Goal: Task Accomplishment & Management: Manage account settings

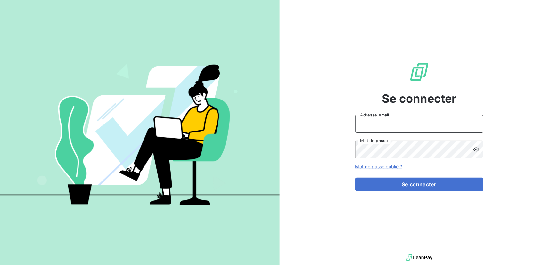
click at [398, 121] on input "Adresse email" at bounding box center [419, 124] width 128 height 18
click at [399, 123] on input "Adresse email" at bounding box center [419, 124] width 128 height 18
type input "[PERSON_NAME][EMAIL_ADDRESS][DOMAIN_NAME]"
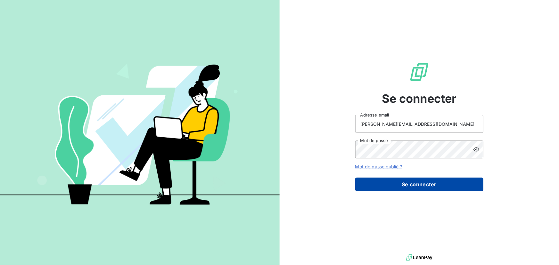
click at [431, 181] on button "Se connecter" at bounding box center [419, 184] width 128 height 13
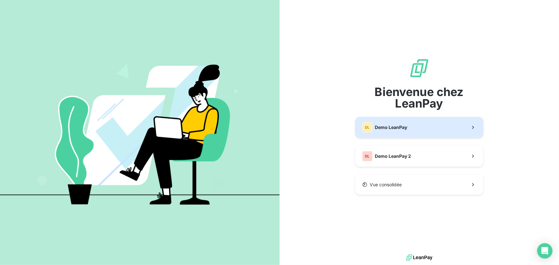
click at [400, 124] on span "Demo LeanPay" at bounding box center [391, 127] width 32 height 6
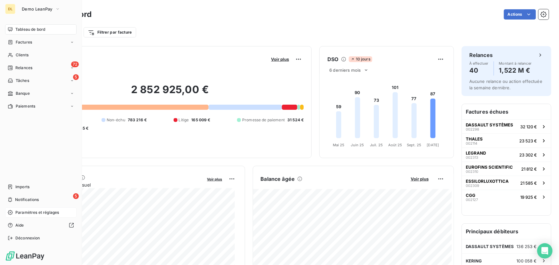
click at [17, 213] on span "Paramètres et réglages" at bounding box center [37, 213] width 44 height 6
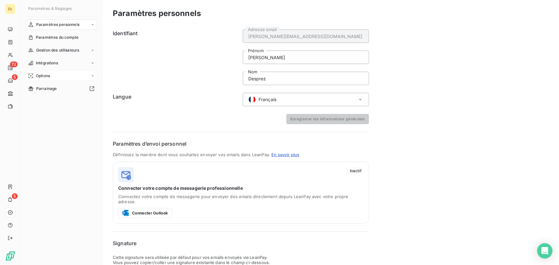
click at [58, 73] on div "Options" at bounding box center [61, 76] width 71 height 10
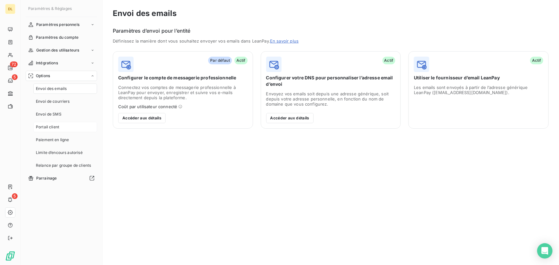
click at [63, 125] on div "Portail client" at bounding box center [65, 127] width 64 height 10
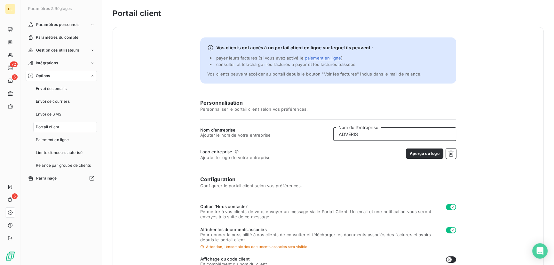
click at [375, 132] on input "ADVERIS" at bounding box center [395, 133] width 123 height 13
type input "BERIM"
click at [454, 151] on button "button" at bounding box center [451, 154] width 10 height 10
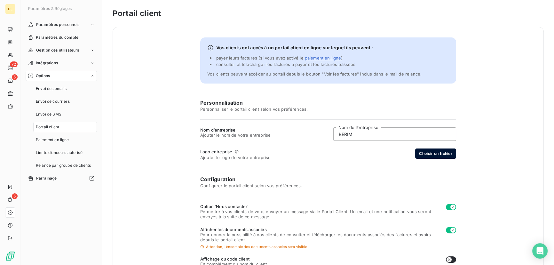
click at [452, 152] on button "Choisir un fichier" at bounding box center [436, 154] width 41 height 10
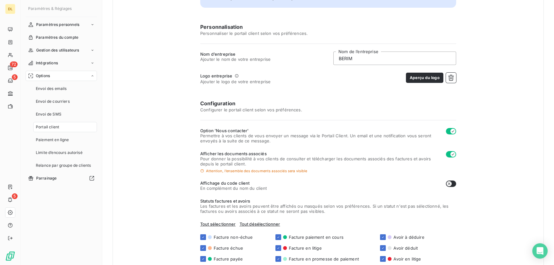
scroll to position [14, 0]
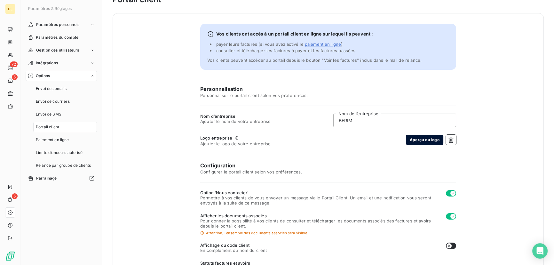
click at [418, 141] on button "Aperçu du logo" at bounding box center [424, 140] width 37 height 10
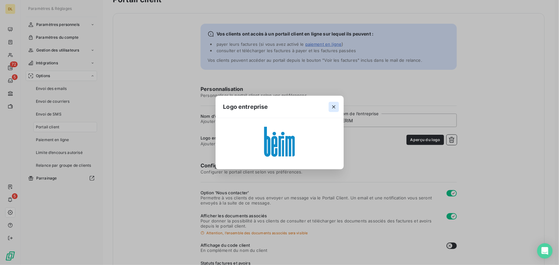
click at [331, 107] on icon "button" at bounding box center [333, 107] width 6 height 6
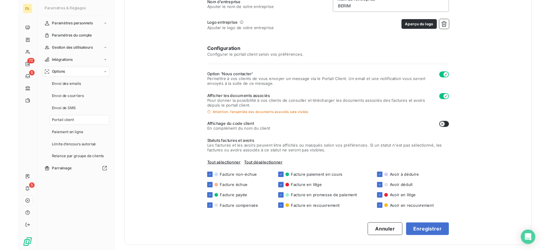
scroll to position [130, 0]
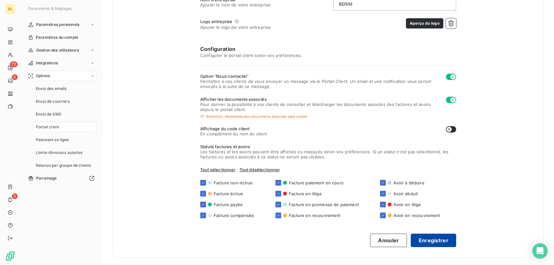
click at [433, 237] on button "Enregistrer" at bounding box center [433, 240] width 45 height 13
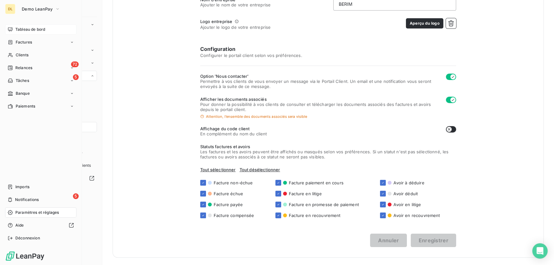
click at [14, 27] on div "Tableau de bord" at bounding box center [40, 29] width 71 height 10
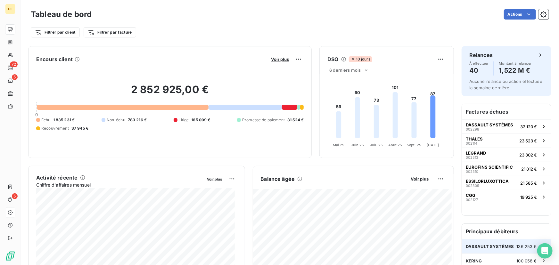
click at [501, 246] on span "DASSAULT SYSTÈMES" at bounding box center [489, 246] width 48 height 5
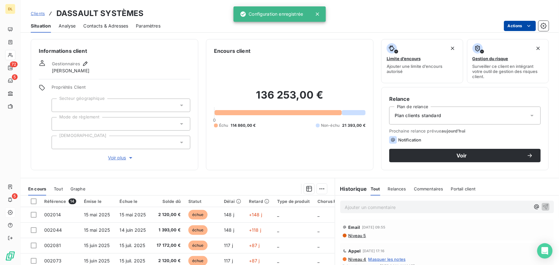
click at [513, 27] on html "DL 72 5 5 Clients DASSAULT SYSTÈMES Situation Analyse Contacts & Adresses Param…" at bounding box center [279, 132] width 559 height 265
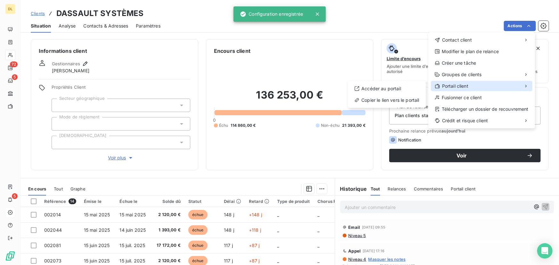
click at [468, 88] on span "Portail client" at bounding box center [455, 86] width 26 height 6
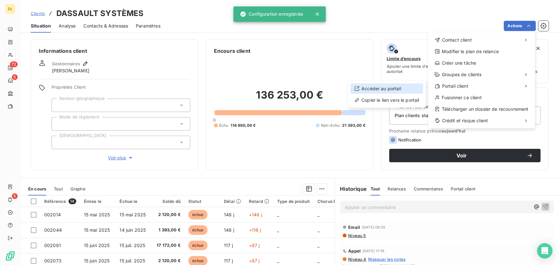
click at [375, 87] on div "Accéder au portail" at bounding box center [386, 89] width 73 height 10
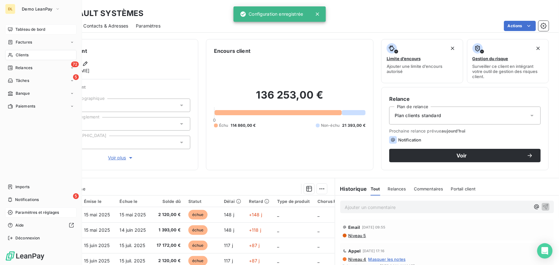
drag, startPoint x: 5, startPoint y: 32, endPoint x: 21, endPoint y: 25, distance: 17.4
click at [6, 32] on div "Tableau de bord" at bounding box center [40, 29] width 71 height 10
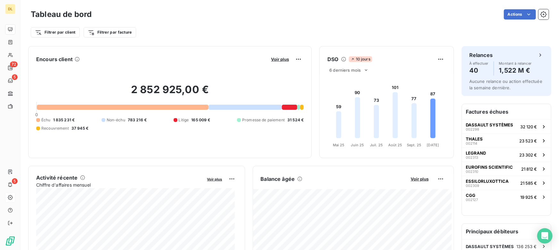
click at [161, 26] on div "Filtrer par client Filtrer par facture" at bounding box center [290, 32] width 518 height 12
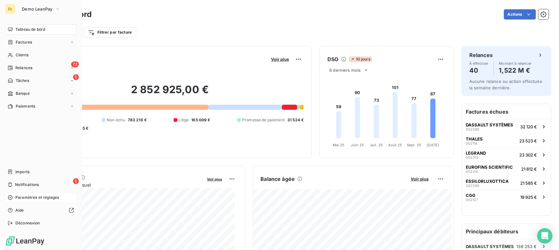
click at [23, 195] on span "Paramètres et réglages" at bounding box center [37, 198] width 44 height 6
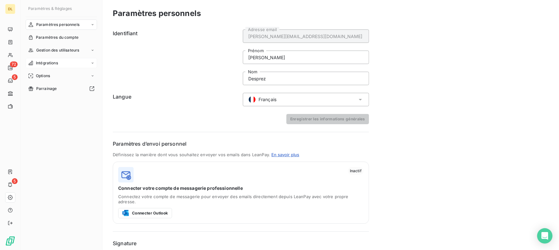
click at [60, 64] on div "Intégrations" at bounding box center [61, 63] width 71 height 10
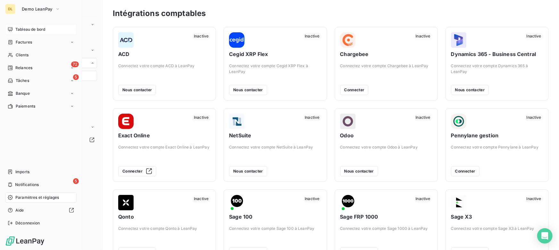
click at [22, 28] on span "Tableau de bord" at bounding box center [30, 30] width 30 height 6
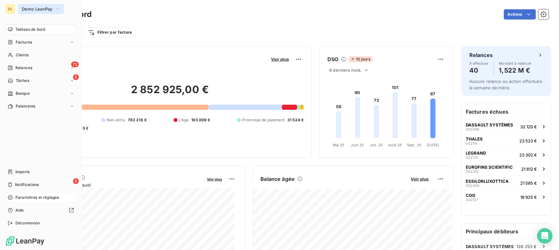
click at [35, 12] on button "Demo LeanPay" at bounding box center [41, 9] width 46 height 10
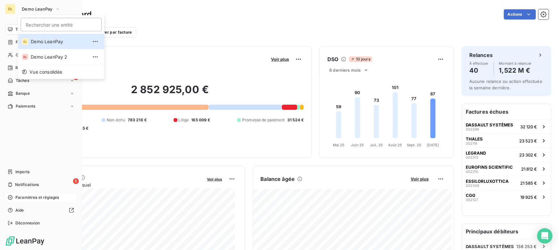
click at [30, 130] on div "Tableau de bord Factures Clients 72 Relances 5 Tâches Banque Paiements Imports …" at bounding box center [40, 126] width 71 height 204
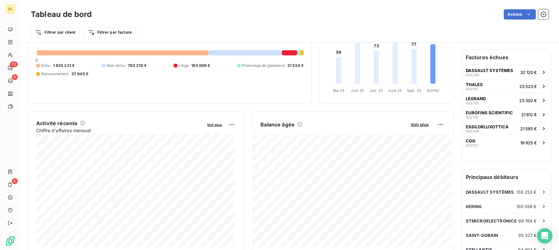
scroll to position [59, 0]
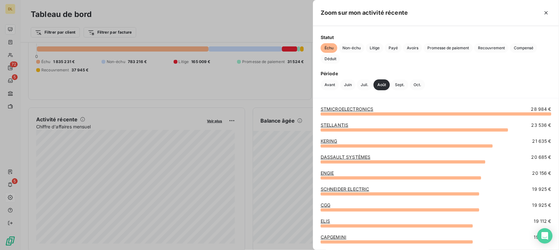
click at [246, 108] on div at bounding box center [279, 125] width 559 height 250
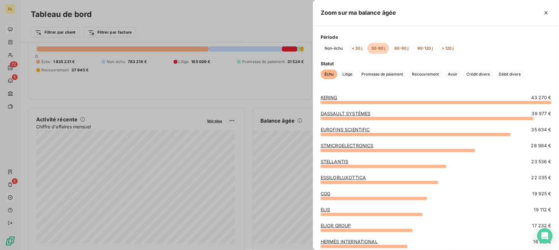
click at [149, 104] on div at bounding box center [279, 125] width 559 height 250
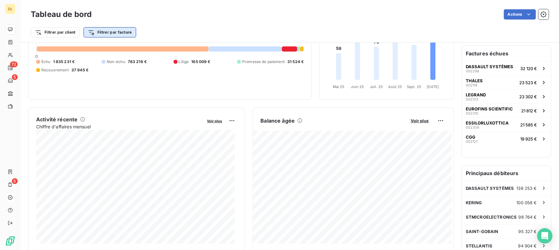
click at [110, 32] on html "DL 72 5 5 Tableau de bord Actions Filtrer par client Filtrer par facture Encour…" at bounding box center [279, 125] width 559 height 250
click at [174, 29] on html "DL 72 5 5 Tableau de bord Actions Filtrer par client Filtrer par facture Encour…" at bounding box center [279, 125] width 559 height 250
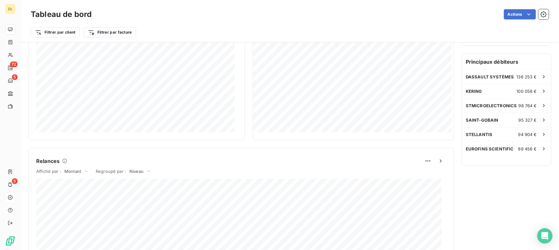
scroll to position [0, 0]
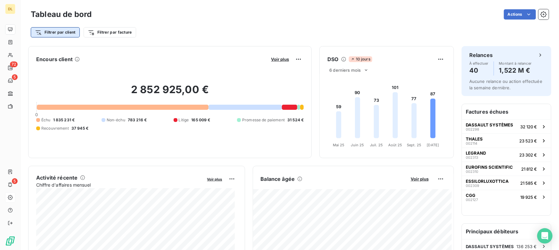
click at [54, 31] on html "DL 72 5 5 Tableau de bord Actions Filtrer par client Filtrer par facture Encour…" at bounding box center [279, 125] width 559 height 250
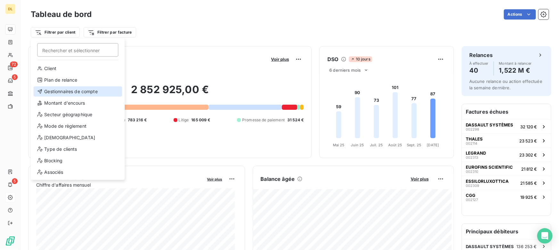
click at [70, 91] on div "Gestionnaires de compte" at bounding box center [77, 91] width 89 height 10
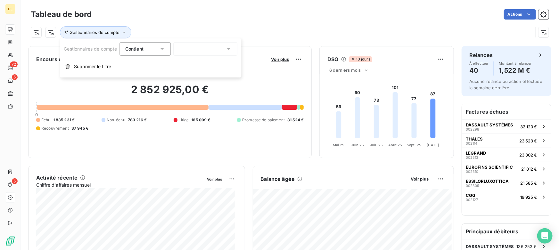
click at [192, 48] on div at bounding box center [206, 48] width 64 height 13
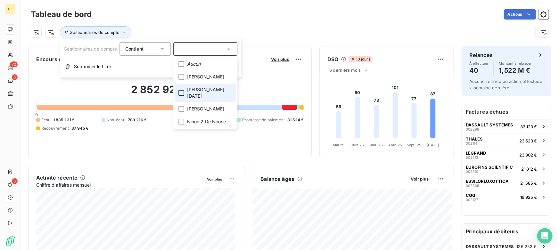
click at [182, 90] on div at bounding box center [182, 93] width 6 height 6
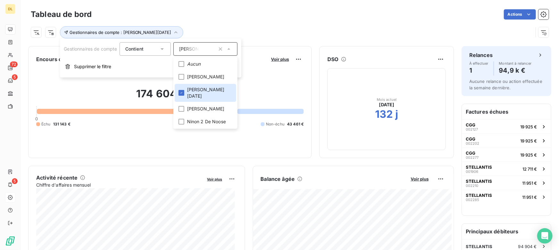
click at [281, 32] on div "Gestionnaires de compte : [PERSON_NAME][DATE]" at bounding box center [282, 32] width 502 height 12
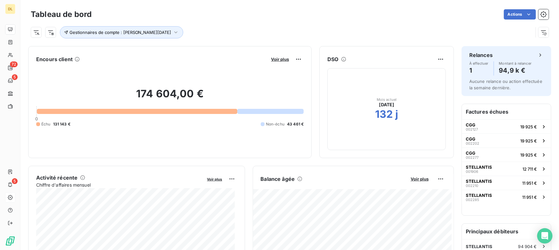
scroll to position [0, 0]
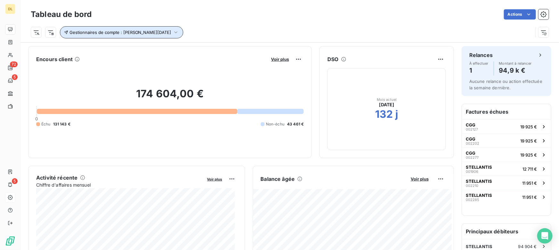
click at [92, 28] on button "Gestionnaires de compte : [PERSON_NAME][DATE]" at bounding box center [121, 32] width 123 height 12
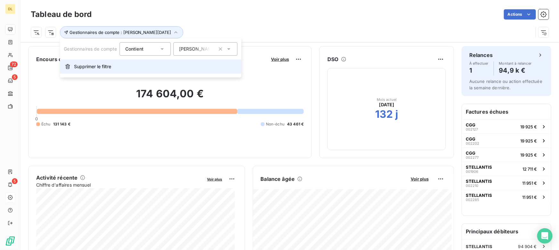
click at [88, 67] on span "Supprimer le filtre" at bounding box center [92, 66] width 37 height 6
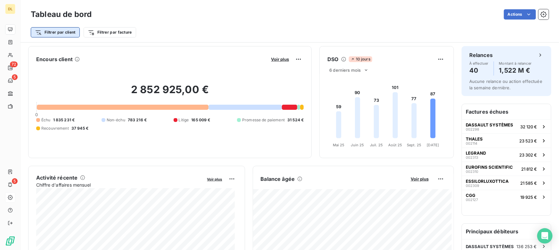
click at [70, 32] on html "DL 72 5 5 Tableau de bord Actions Filtrer par client Filtrer par facture Encour…" at bounding box center [279, 125] width 559 height 250
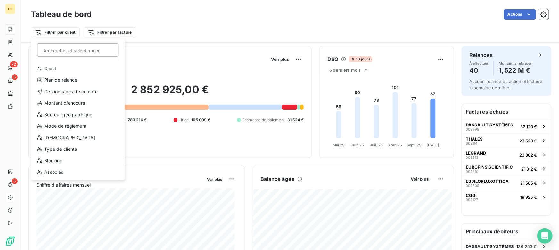
click at [216, 9] on html "DL 72 5 5 Tableau de bord Actions Filtrer par client Rechercher et sélectionner…" at bounding box center [279, 125] width 559 height 250
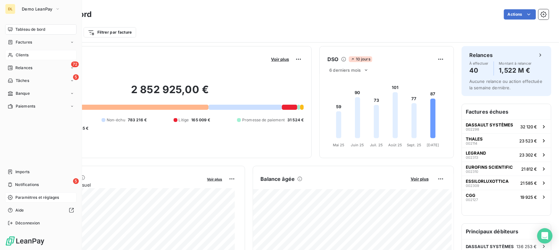
click at [13, 56] on div "Clients" at bounding box center [40, 55] width 71 height 10
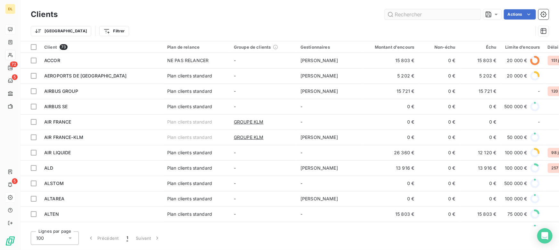
click at [394, 15] on input "text" at bounding box center [432, 14] width 96 height 10
drag, startPoint x: 216, startPoint y: 226, endPoint x: 230, endPoint y: 224, distance: 14.2
click at [230, 224] on div "Clients Actions Trier Filtrer Client 73 Plan de relance Groupe de clients Gesti…" at bounding box center [289, 125] width 538 height 250
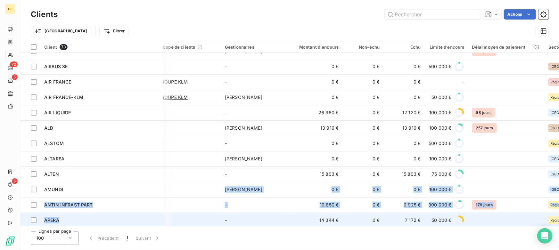
scroll to position [40, 36]
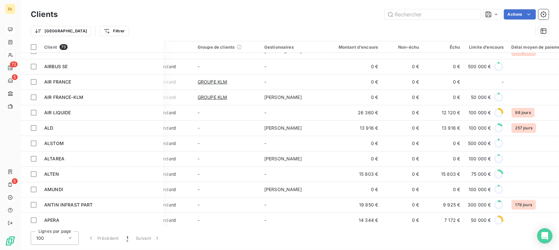
click at [240, 235] on div "Lignes par page 100 Précédent 1 Suivant" at bounding box center [290, 237] width 518 height 13
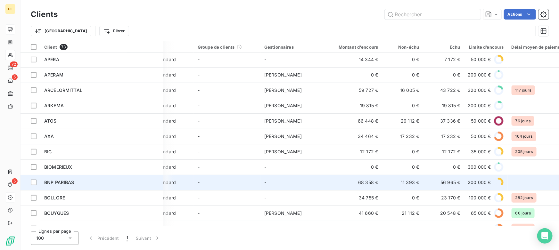
scroll to position [244, 36]
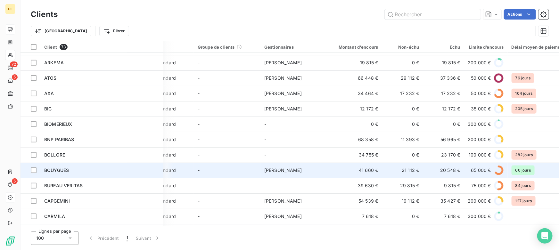
click at [64, 168] on span "BOUYGUES" at bounding box center [56, 169] width 25 height 5
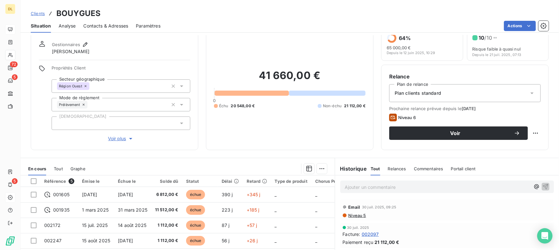
scroll to position [58, 0]
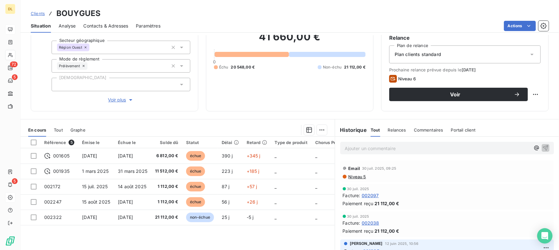
click at [62, 128] on span "Tout" at bounding box center [58, 129] width 9 height 5
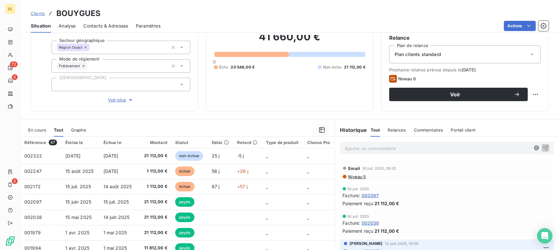
click at [368, 149] on p "Ajouter un commentaire ﻿" at bounding box center [436, 148] width 185 height 8
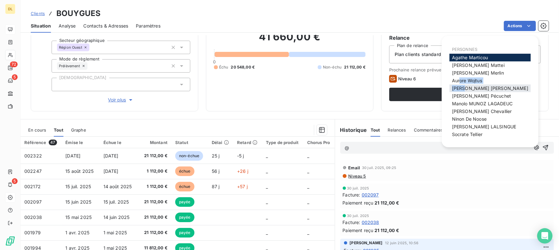
drag, startPoint x: 459, startPoint y: 80, endPoint x: 462, endPoint y: 91, distance: 10.9
click at [462, 91] on div "PERSONNES [PERSON_NAME] [PERSON_NAME] [PERSON_NAME] [PERSON_NAME] [PERSON_NAME]…" at bounding box center [489, 92] width 81 height 96
click at [462, 91] on div "[PERSON_NAME]" at bounding box center [489, 89] width 81 height 8
click at [443, 92] on div "PERSONNES [PERSON_NAME] [PERSON_NAME] [PERSON_NAME] [PERSON_NAME] [PERSON_NAME]…" at bounding box center [489, 91] width 97 height 111
click at [464, 90] on span "[PERSON_NAME]" at bounding box center [490, 87] width 76 height 5
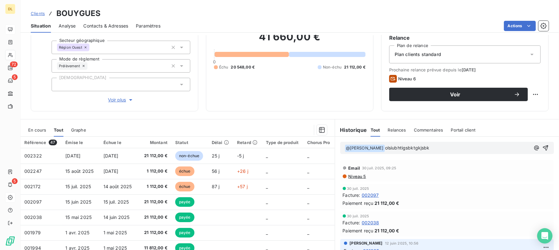
click at [407, 141] on div "﻿ @ [PERSON_NAME] ﻿ olsiubhtigsbktgkjsbk" at bounding box center [447, 148] width 224 height 22
click at [410, 148] on span "olsiubhtigsbktgkjsbk" at bounding box center [407, 147] width 44 height 5
click at [37, 129] on span "En cours" at bounding box center [37, 129] width 18 height 5
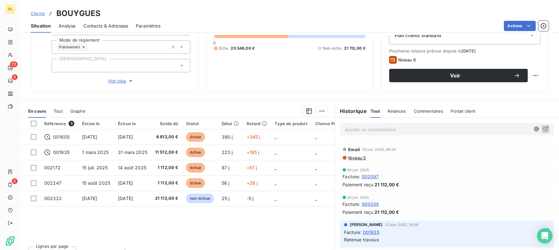
scroll to position [87, 0]
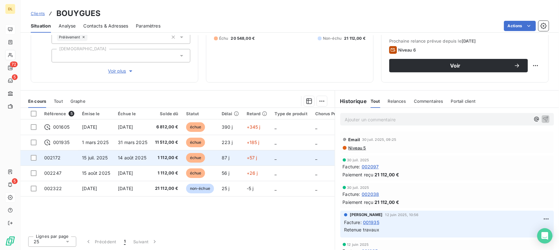
click at [113, 158] on td "15 juil. 2025" at bounding box center [96, 157] width 36 height 15
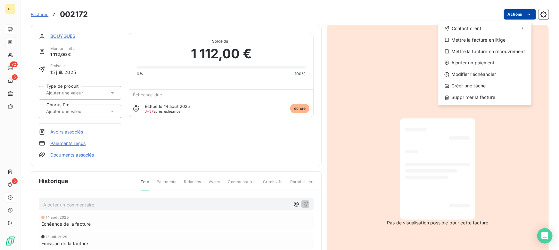
click at [509, 17] on html "DL 72 5 5 Factures [DRIVERS_LICENSE_NUMBER] Actions Contact client Mettre la fa…" at bounding box center [279, 125] width 559 height 250
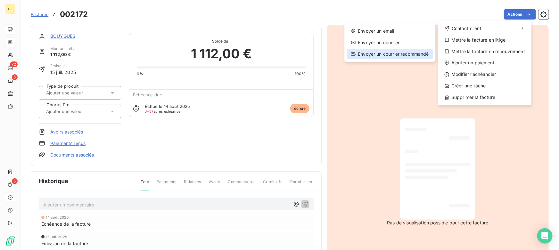
click at [382, 53] on div "Envoyer un courrier recommandé" at bounding box center [390, 54] width 86 height 10
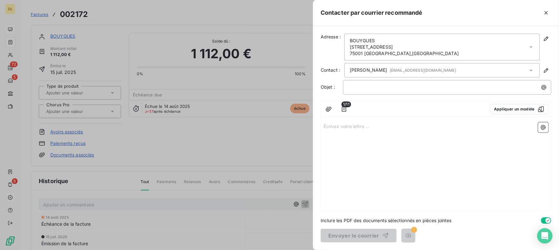
click at [362, 90] on div "﻿" at bounding box center [447, 87] width 208 height 15
click at [359, 86] on p "﻿" at bounding box center [448, 87] width 200 height 7
click at [349, 128] on p "Écrivez votre lettre ... ﻿" at bounding box center [435, 125] width 225 height 7
click at [408, 231] on button "button" at bounding box center [407, 235] width 13 height 13
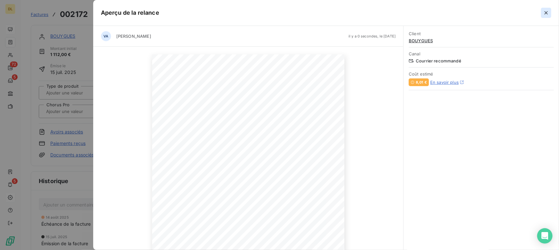
click at [547, 13] on icon "button" at bounding box center [546, 13] width 6 height 6
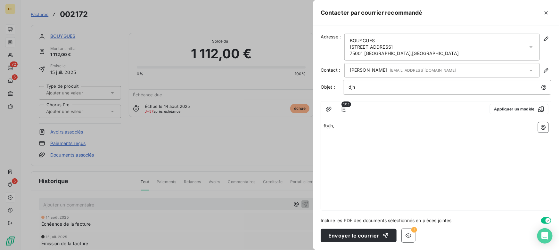
click at [278, 133] on div at bounding box center [279, 125] width 559 height 250
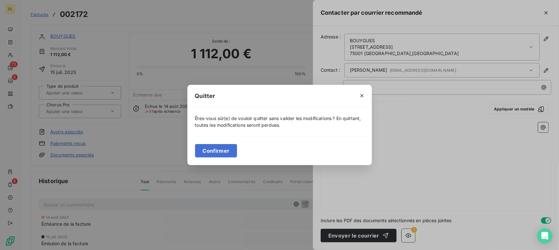
click at [215, 155] on button "Confirmer" at bounding box center [216, 150] width 42 height 13
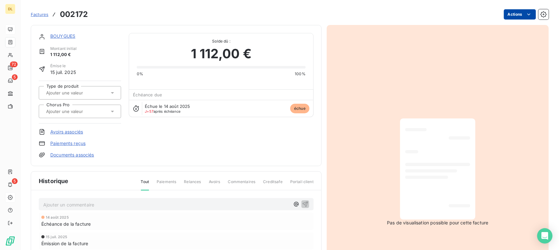
click at [508, 17] on html "DL 72 5 5 Factures [DRIVERS_LICENSE_NUMBER] Actions BOUYGUES Montant initial 1 …" at bounding box center [279, 125] width 559 height 250
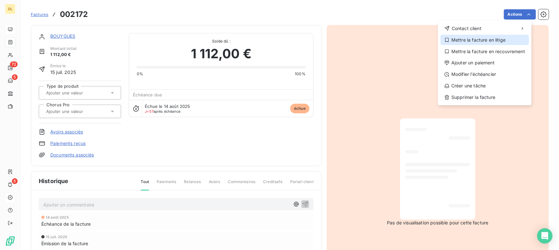
click at [477, 42] on div "Mettre la facture en litige" at bounding box center [484, 40] width 88 height 10
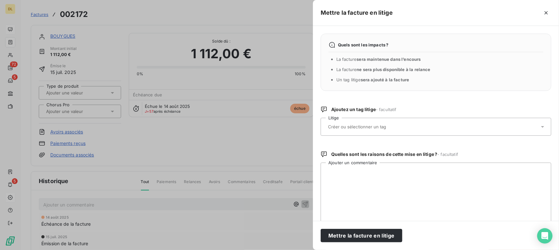
click at [383, 127] on input "text" at bounding box center [373, 127] width 93 height 6
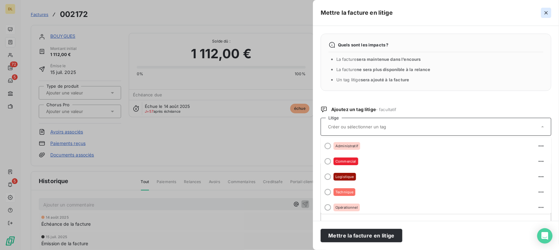
click at [543, 14] on icon "button" at bounding box center [546, 13] width 6 height 6
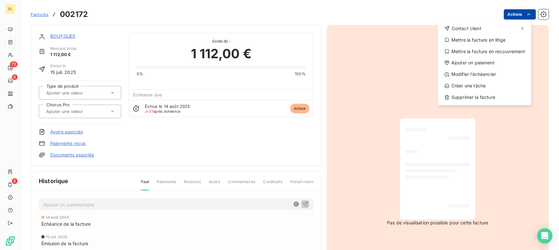
click at [516, 17] on html "DL 72 5 5 Factures [DRIVERS_LICENSE_NUMBER] Actions Contact client Mettre la fa…" at bounding box center [279, 125] width 559 height 250
click at [467, 62] on div "Ajouter un paiement" at bounding box center [484, 63] width 88 height 10
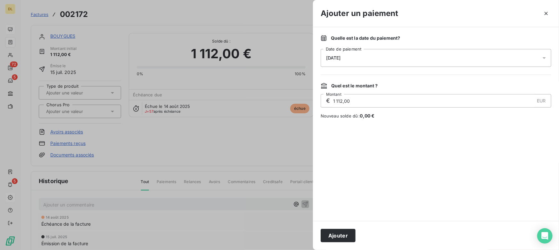
click at [365, 64] on div "[DATE]" at bounding box center [435, 58] width 230 height 18
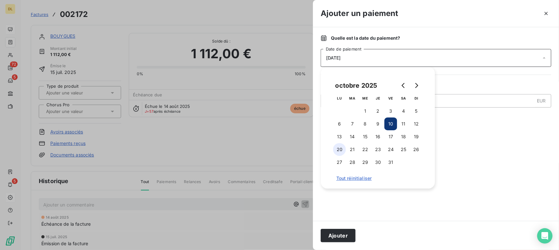
click at [339, 149] on button "20" at bounding box center [339, 149] width 13 height 13
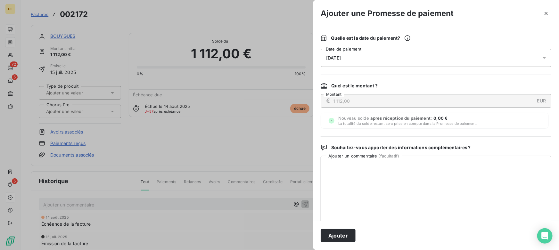
click at [477, 147] on div "Souhaitez-vous apporter des informations complémentaires ?" at bounding box center [435, 147] width 230 height 6
click at [545, 16] on icon "button" at bounding box center [546, 13] width 6 height 6
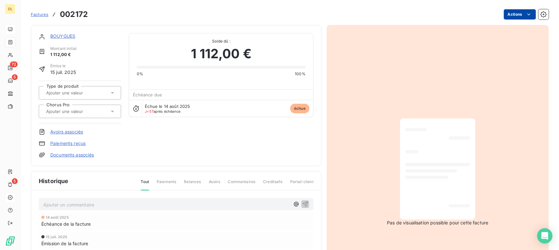
click at [512, 11] on html "DL 72 5 5 Factures [DRIVERS_LICENSE_NUMBER] Actions BOUYGUES Montant initial 1 …" at bounding box center [279, 125] width 559 height 250
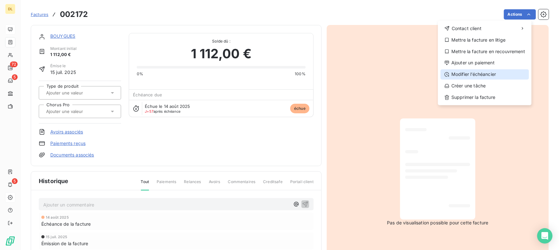
click at [465, 72] on div "Modifier l’échéancier" at bounding box center [484, 74] width 88 height 10
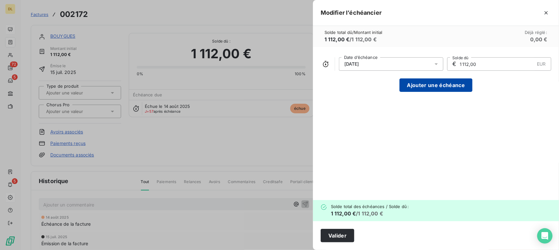
click at [409, 80] on button "Ajouter une échéance" at bounding box center [435, 84] width 73 height 13
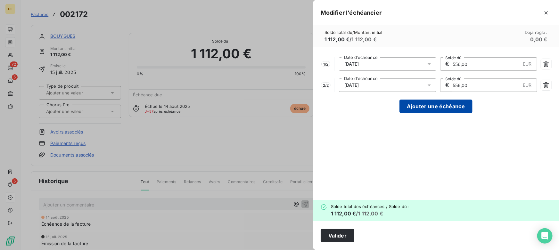
click at [413, 102] on button "Ajouter une échéance" at bounding box center [435, 106] width 73 height 13
type input "370,67"
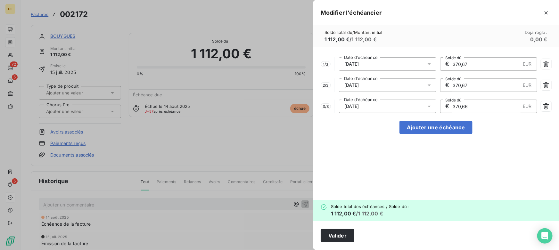
click at [291, 153] on div at bounding box center [279, 125] width 559 height 250
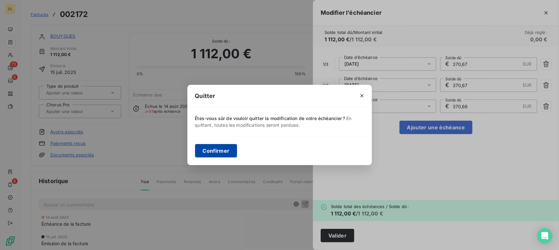
click at [223, 146] on button "Confirmer" at bounding box center [216, 150] width 42 height 13
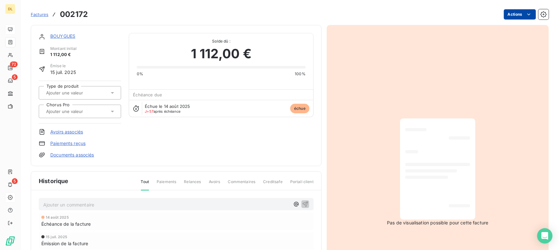
click at [511, 16] on html "DL 72 5 5 Factures [DRIVERS_LICENSE_NUMBER] Actions BOUYGUES Montant initial 1 …" at bounding box center [279, 125] width 559 height 250
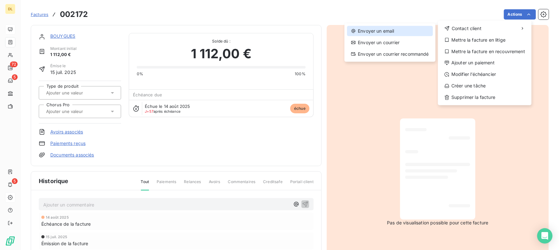
click at [408, 32] on div "Envoyer un email" at bounding box center [390, 31] width 86 height 10
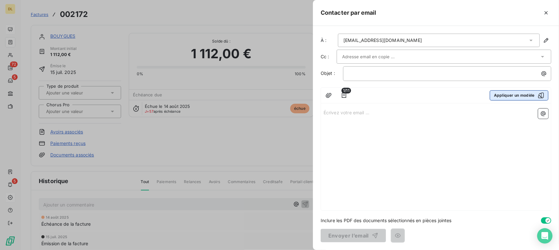
click at [515, 94] on button "Appliquer un modèle" at bounding box center [518, 95] width 59 height 10
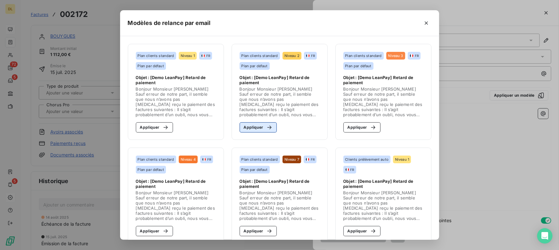
click at [251, 126] on button "Appliquer" at bounding box center [257, 127] width 37 height 10
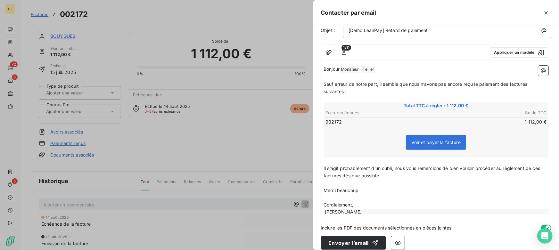
scroll to position [50, 0]
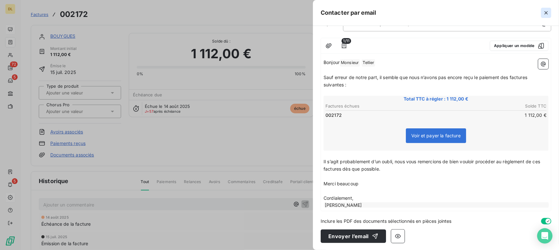
click at [546, 12] on icon "button" at bounding box center [545, 12] width 3 height 3
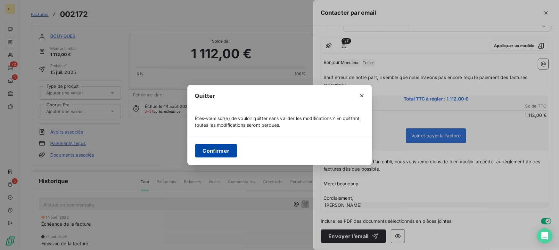
click at [199, 156] on button "Confirmer" at bounding box center [216, 150] width 42 height 13
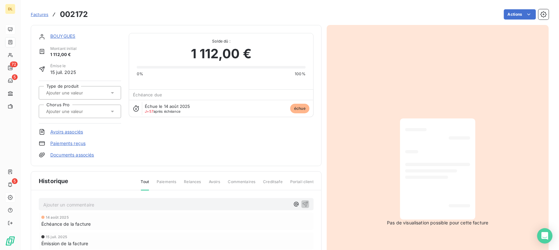
click at [62, 35] on link "BOUYGUES" at bounding box center [62, 35] width 25 height 5
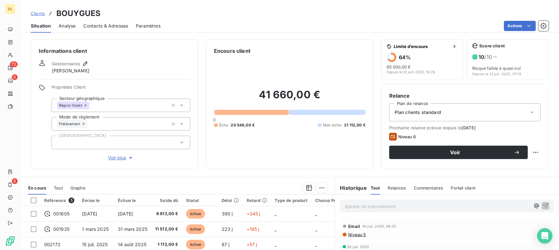
click at [67, 25] on span "Analyse" at bounding box center [67, 26] width 17 height 6
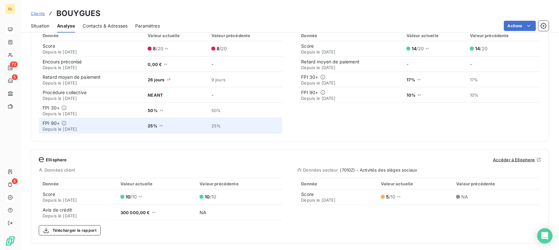
scroll to position [263, 0]
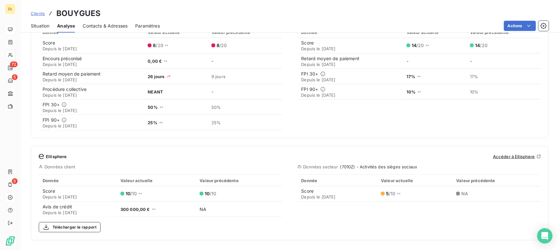
click at [40, 26] on span "Situation" at bounding box center [40, 26] width 19 height 6
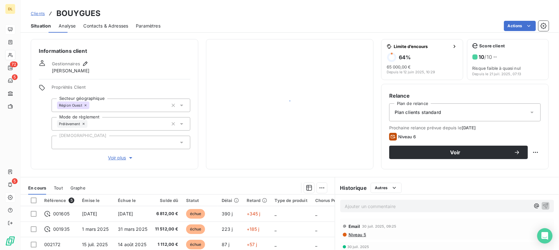
scroll to position [0, 0]
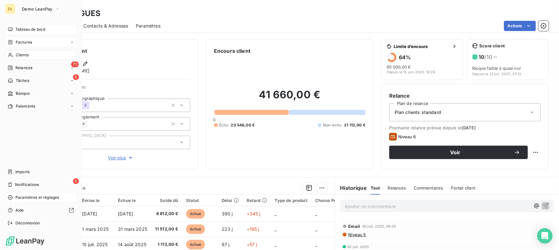
click at [19, 42] on span "Factures" at bounding box center [24, 42] width 16 height 6
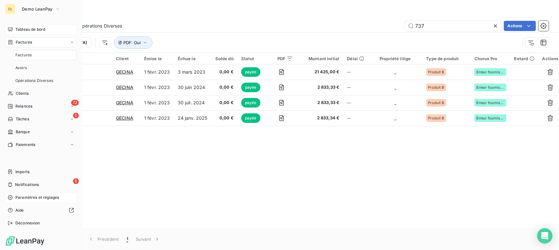
click at [28, 53] on span "Factures" at bounding box center [23, 55] width 16 height 6
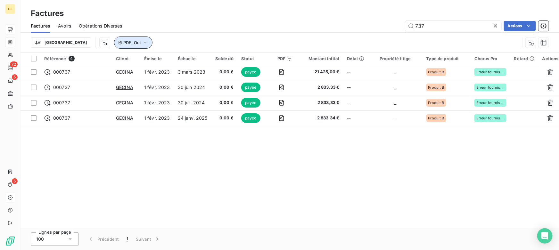
click at [123, 43] on span "PDF : Oui" at bounding box center [131, 42] width 17 height 5
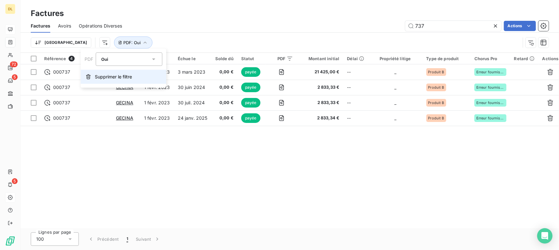
click at [106, 74] on span "Supprimer le filtre" at bounding box center [113, 77] width 37 height 6
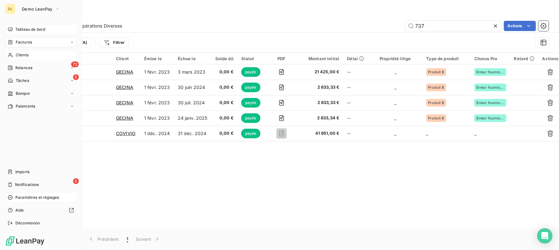
click at [16, 54] on span "Clients" at bounding box center [22, 55] width 13 height 6
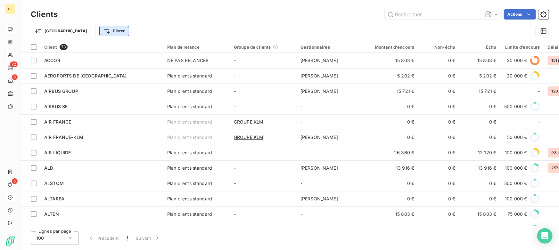
click at [86, 30] on html "DL 72 5 5 Clients Actions Trier Filtrer Client 73 Plan de relance Groupe de cli…" at bounding box center [279, 125] width 559 height 250
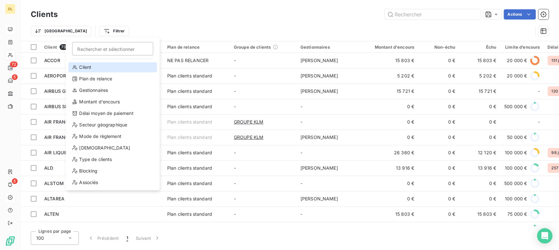
click at [89, 66] on div "Client" at bounding box center [112, 67] width 89 height 10
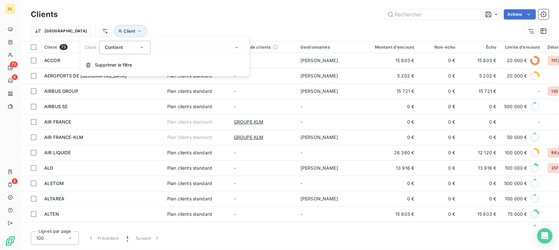
click at [161, 48] on input "text" at bounding box center [160, 47] width 5 height 6
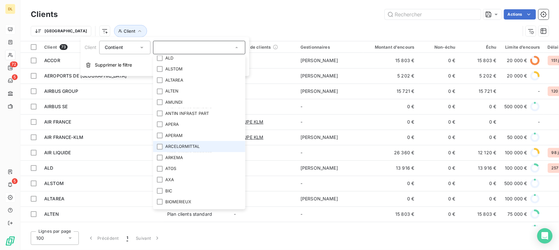
scroll to position [145, 0]
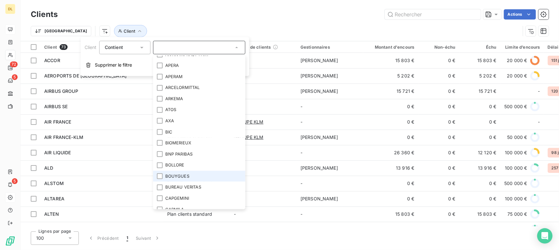
click at [185, 171] on li "BOUYGUES" at bounding box center [199, 176] width 92 height 11
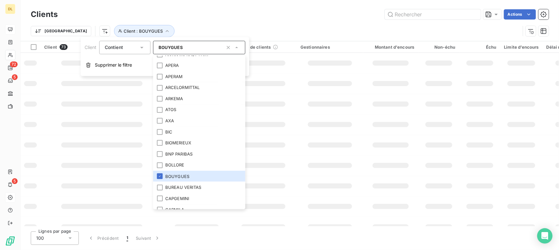
click at [223, 22] on div "Trier Client : BOUYGUES" at bounding box center [290, 31] width 518 height 20
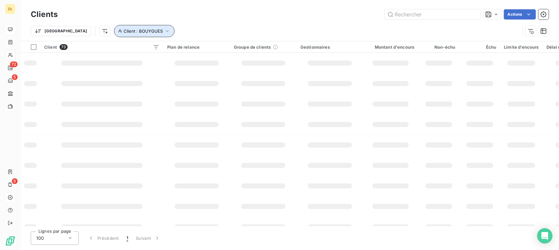
click at [124, 31] on span "Client : BOUYGUES" at bounding box center [143, 30] width 39 height 5
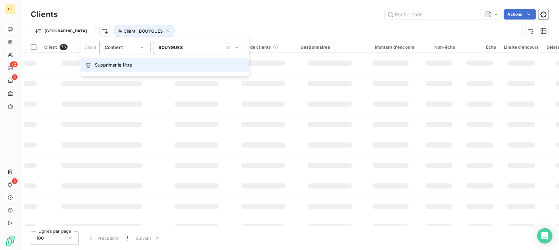
click at [107, 62] on span "Supprimer le filtre" at bounding box center [113, 65] width 37 height 6
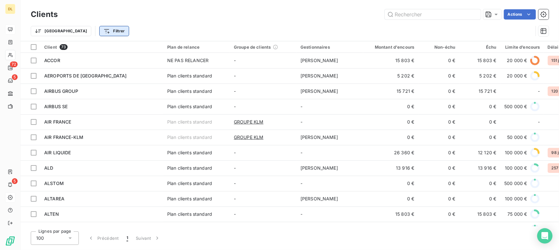
click at [81, 31] on html "DL 72 5 5 Clients Actions Trier Filtrer Client 73 Plan de relance Groupe de cli…" at bounding box center [279, 125] width 559 height 250
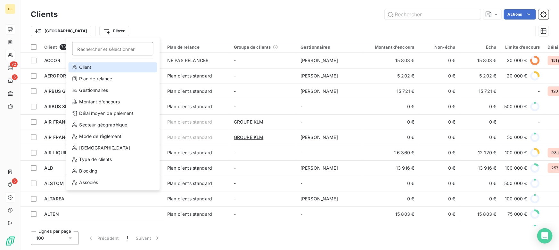
click at [95, 67] on div "Client" at bounding box center [112, 67] width 89 height 10
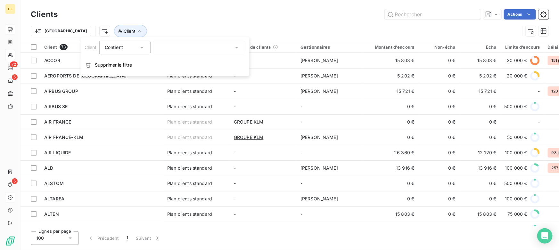
click at [172, 46] on div at bounding box center [199, 47] width 92 height 13
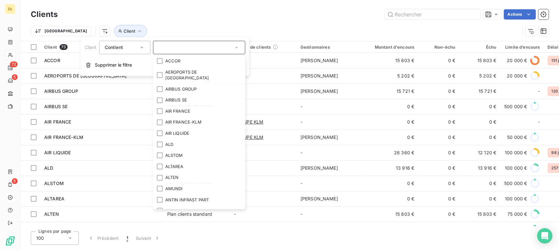
click at [175, 26] on div "Trier Client" at bounding box center [275, 31] width 489 height 12
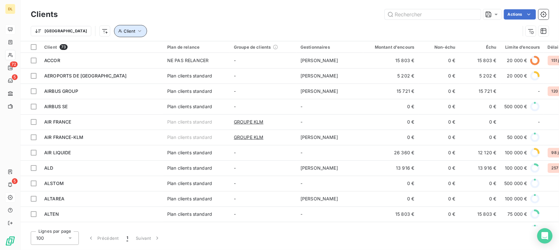
click at [136, 30] on icon "button" at bounding box center [139, 31] width 6 height 6
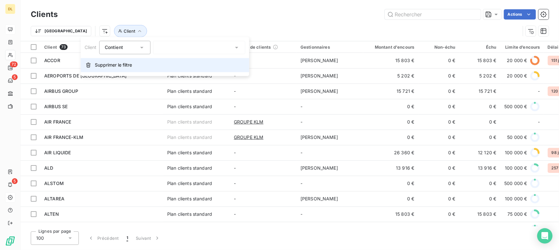
click at [102, 65] on span "Supprimer le filtre" at bounding box center [113, 65] width 37 height 6
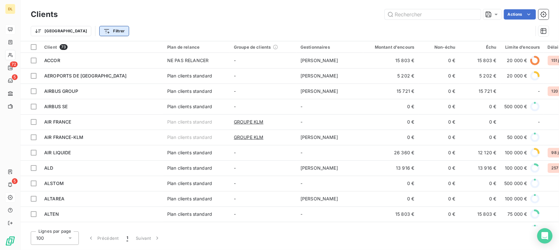
click at [88, 32] on html "DL 72 5 5 Clients Actions Trier Filtrer Client 73 Plan de relance Groupe de cli…" at bounding box center [279, 125] width 559 height 250
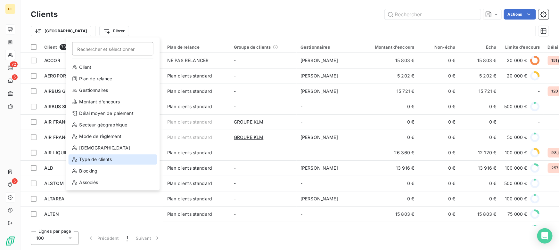
click at [84, 159] on div "Type de clients" at bounding box center [112, 159] width 89 height 10
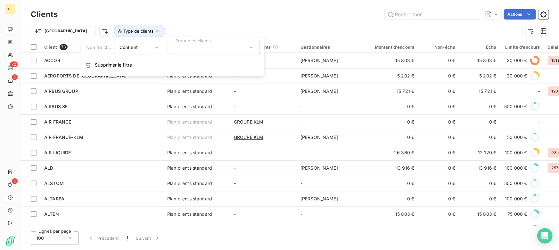
click at [184, 49] on div at bounding box center [214, 47] width 92 height 13
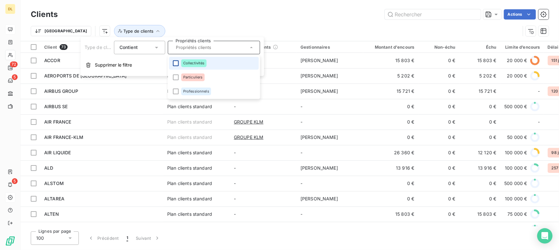
click at [174, 62] on div at bounding box center [176, 63] width 6 height 6
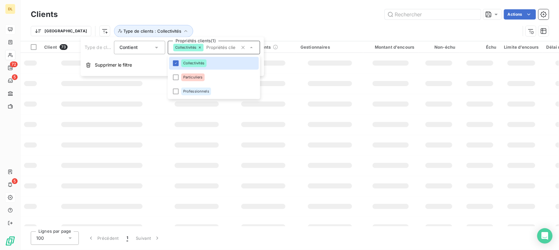
click at [201, 26] on div "Trier Type de clients : Collectivités" at bounding box center [275, 31] width 489 height 12
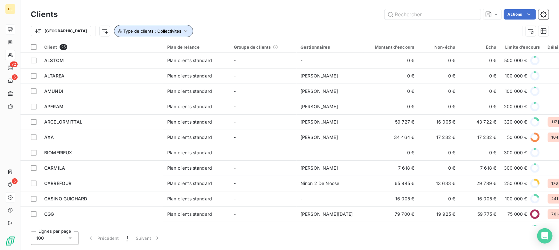
click at [123, 32] on span "Type de clients : Collectivités" at bounding box center [152, 30] width 58 height 5
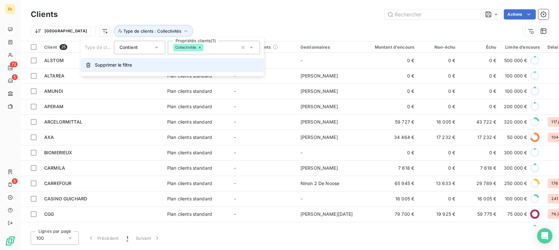
click at [101, 67] on span "Supprimer le filtre" at bounding box center [113, 65] width 37 height 6
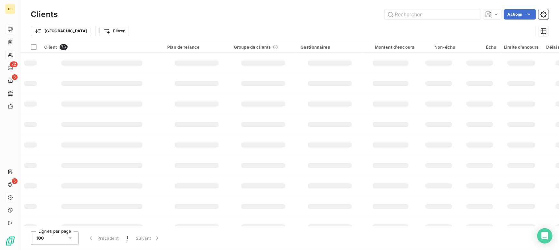
click at [124, 16] on div "Actions" at bounding box center [306, 14] width 483 height 10
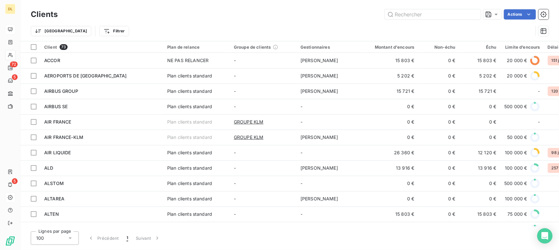
click at [85, 34] on html "DL 72 5 5 Clients Actions Trier Filtrer Client 73 Plan de relance Groupe de cli…" at bounding box center [279, 125] width 559 height 250
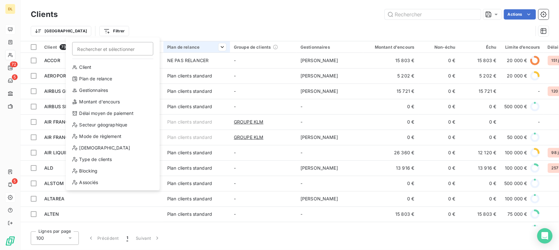
click at [172, 15] on html "DL 72 5 5 Clients Actions Trier Filtrer Rechercher et sélectionner Client Plan …" at bounding box center [279, 125] width 559 height 250
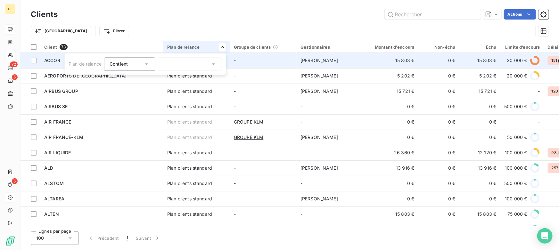
click at [198, 28] on html "DL 72 5 5 Clients Actions Trier Filtrer Client 73 Plan de relance Groupe de cli…" at bounding box center [279, 125] width 559 height 250
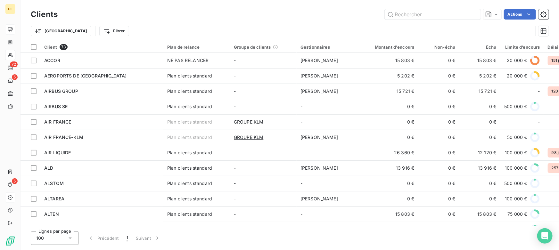
click at [189, 25] on div "Trier Filtrer" at bounding box center [282, 31] width 502 height 12
click at [425, 17] on input "text" at bounding box center [432, 14] width 96 height 10
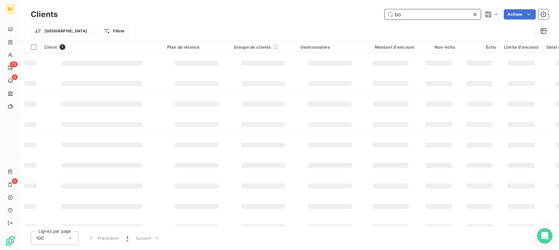
type input "b"
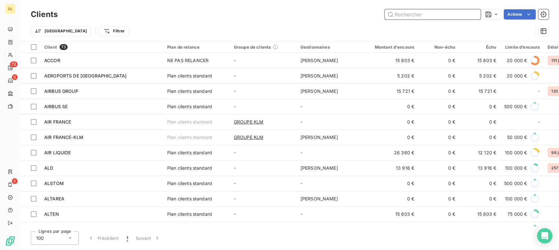
click at [410, 13] on input "text" at bounding box center [432, 14] width 96 height 10
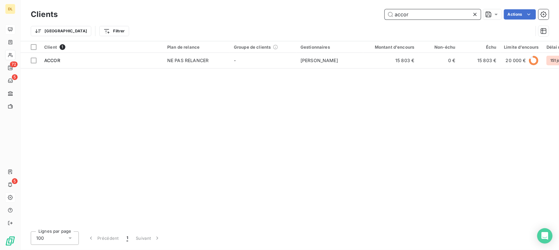
click at [433, 13] on input "accor" at bounding box center [432, 14] width 96 height 10
type input "accor"
click at [474, 12] on icon at bounding box center [475, 14] width 6 height 6
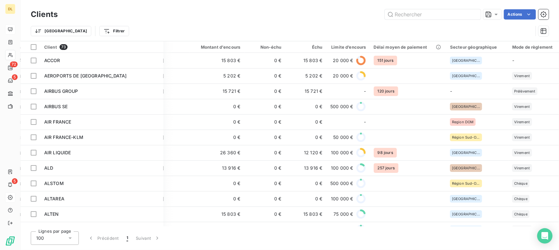
scroll to position [0, 173]
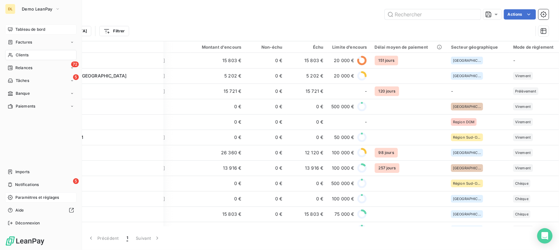
click at [10, 32] on div "Tableau de bord" at bounding box center [40, 29] width 71 height 10
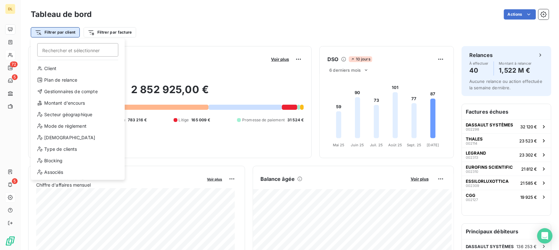
click at [65, 32] on html "DL 72 5 5 Tableau de bord Actions Filtrer par client Rechercher et sélectionner…" at bounding box center [279, 125] width 559 height 250
click at [164, 39] on html "DL 72 5 5 Tableau de bord Actions Filtrer par client Rechercher et sélectionner…" at bounding box center [279, 125] width 559 height 250
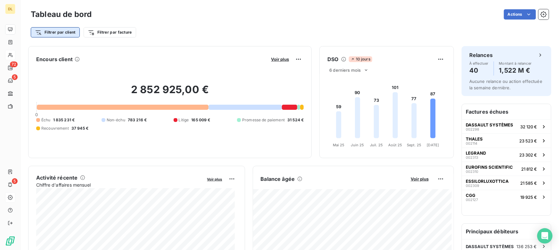
click at [54, 32] on html "DL 72 5 5 Tableau de bord Actions Filtrer par client Filtrer par facture Encour…" at bounding box center [279, 125] width 559 height 250
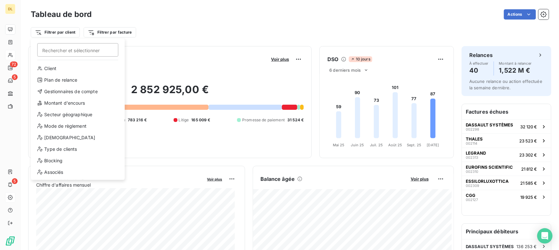
click at [73, 62] on div "Rechercher et sélectionner Client Plan de relance Gestionnaires de compte Monta…" at bounding box center [78, 109] width 94 height 141
click at [73, 66] on div "Client" at bounding box center [77, 68] width 89 height 10
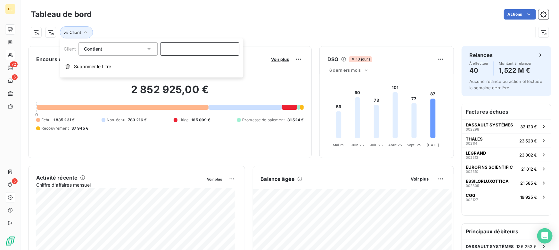
click at [165, 45] on input at bounding box center [199, 48] width 79 height 13
click at [156, 17] on div "Actions" at bounding box center [323, 14] width 449 height 10
drag, startPoint x: 99, startPoint y: 30, endPoint x: 93, endPoint y: 32, distance: 6.4
click at [99, 30] on div "Client" at bounding box center [282, 32] width 502 height 12
click at [83, 34] on icon "button" at bounding box center [85, 32] width 6 height 6
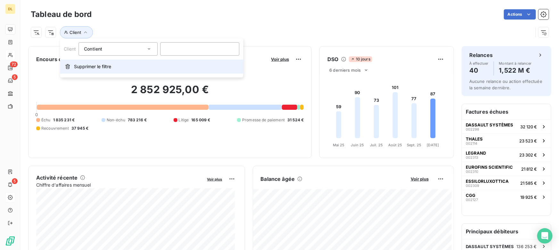
click at [86, 65] on span "Supprimer le filtre" at bounding box center [92, 66] width 37 height 6
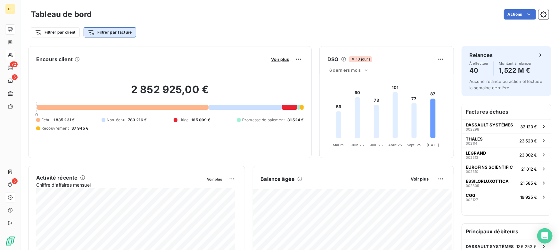
click at [106, 32] on html "DL 72 5 5 Tableau de bord Actions Filtrer par client Filtrer par facture Encour…" at bounding box center [279, 125] width 559 height 250
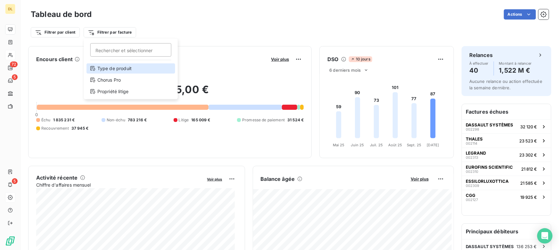
click at [114, 69] on div "Type de produit" at bounding box center [130, 68] width 89 height 10
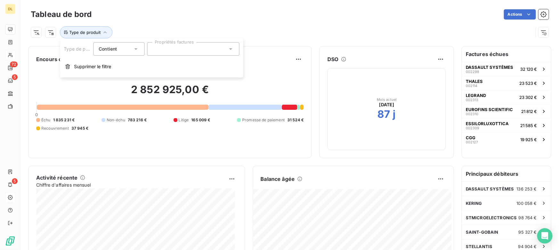
click at [170, 52] on div at bounding box center [193, 48] width 92 height 13
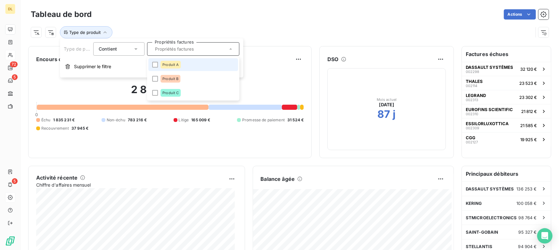
click at [169, 64] on span "Produit A" at bounding box center [170, 65] width 16 height 4
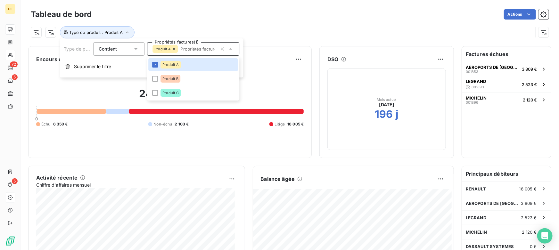
click at [245, 28] on div "Type de produit : Produit A" at bounding box center [282, 32] width 502 height 12
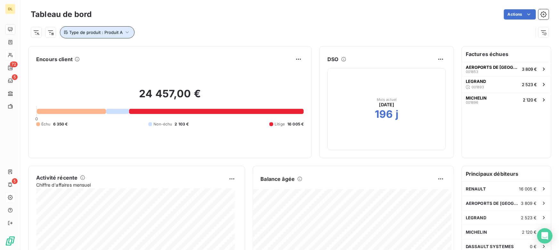
click at [117, 32] on span "Type de produit : Produit A" at bounding box center [95, 32] width 53 height 5
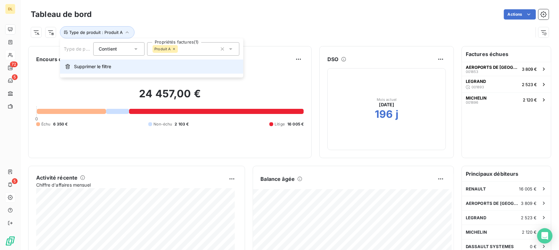
click at [105, 62] on button "Supprimer le filtre" at bounding box center [151, 67] width 183 height 14
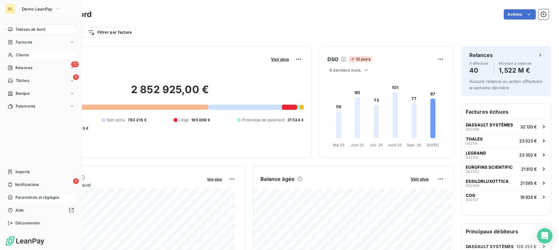
click at [28, 57] on span "Clients" at bounding box center [22, 55] width 13 height 6
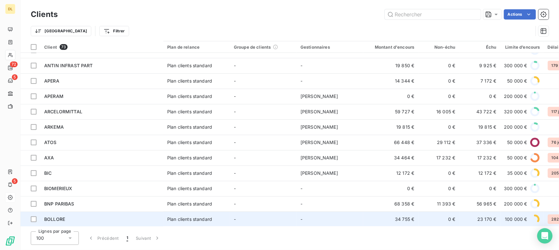
scroll to position [233, 0]
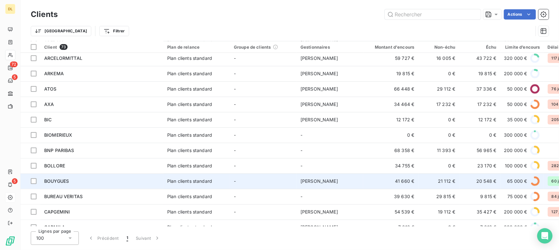
click at [67, 179] on span "BOUYGUES" at bounding box center [56, 180] width 25 height 5
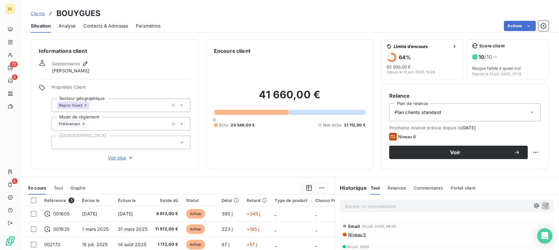
click at [99, 27] on span "Contacts & Adresses" at bounding box center [105, 26] width 45 height 6
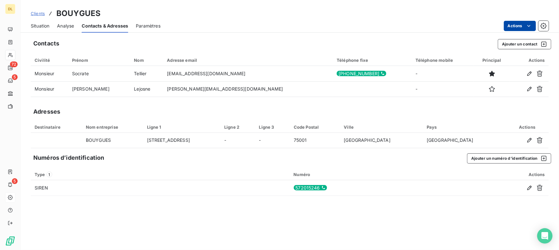
click at [519, 27] on html "DL 72 5 5 Clients BOUYGUES Situation Analyse Contacts & Adresses Paramètres Act…" at bounding box center [279, 125] width 559 height 250
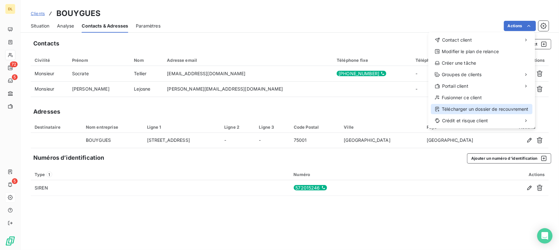
click at [462, 110] on div "Télécharger un dossier de recouvrement" at bounding box center [481, 109] width 101 height 10
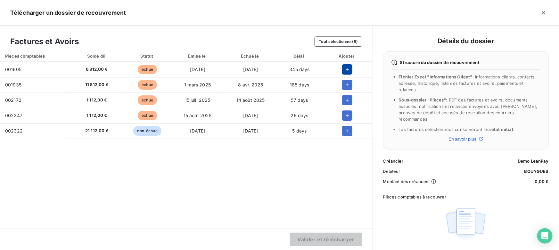
click at [349, 68] on icon "button" at bounding box center [347, 69] width 6 height 6
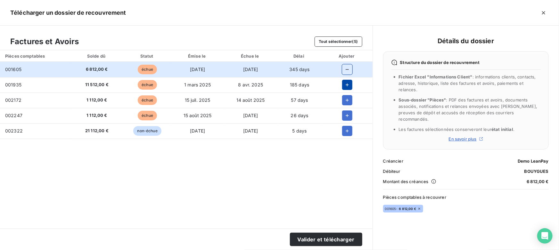
click at [347, 85] on icon "button" at bounding box center [346, 84] width 3 height 3
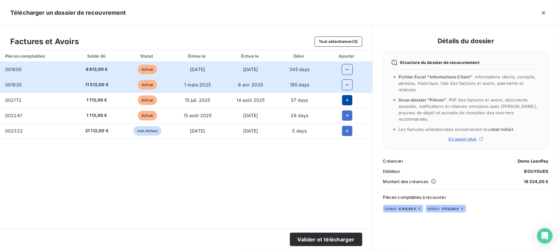
click at [348, 102] on icon "button" at bounding box center [347, 100] width 6 height 6
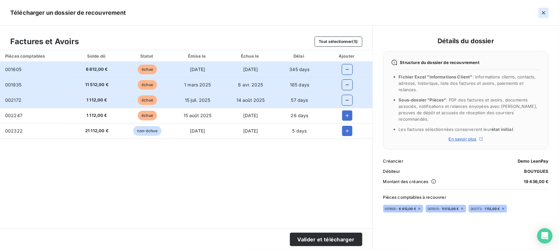
click at [541, 15] on icon "button" at bounding box center [543, 13] width 6 height 6
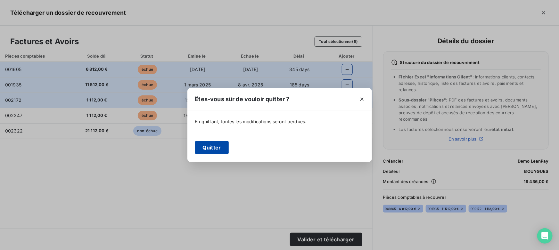
click at [213, 148] on button "Quitter" at bounding box center [212, 147] width 34 height 13
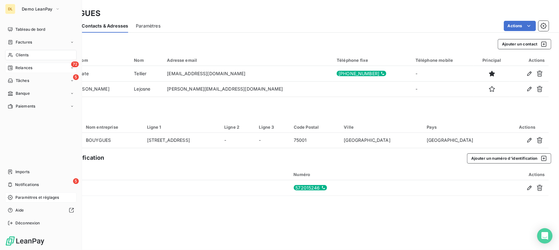
click at [14, 66] on div "Relances" at bounding box center [20, 68] width 25 height 6
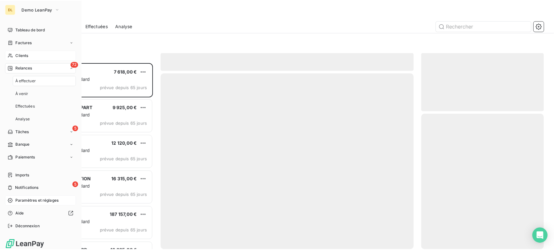
scroll to position [183, 119]
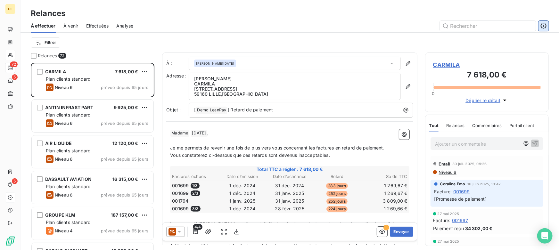
click at [543, 26] on icon "button" at bounding box center [544, 26] width 2 height 2
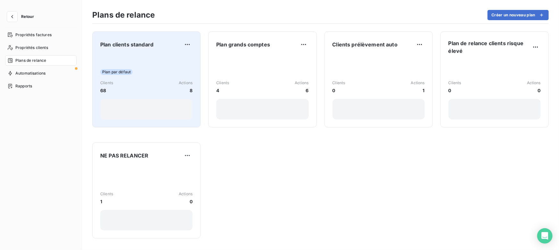
click at [139, 77] on div "Plan par défaut Clients 68 Actions 8" at bounding box center [146, 87] width 92 height 65
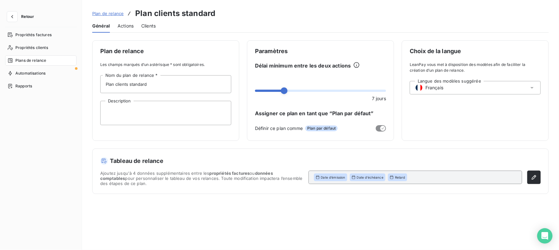
click at [129, 24] on span "Actions" at bounding box center [125, 26] width 16 height 6
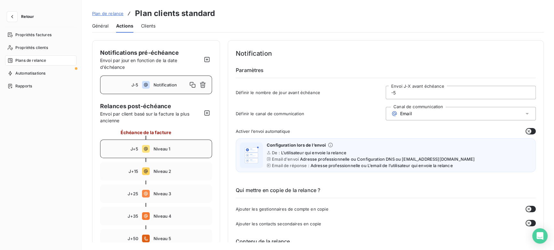
click at [145, 150] on icon at bounding box center [146, 149] width 8 height 8
type input "5"
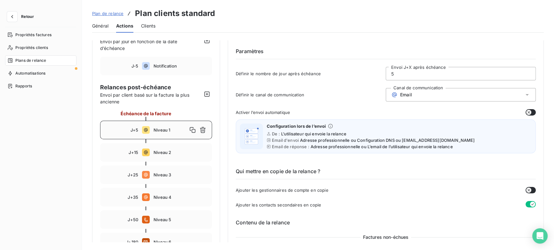
scroll to position [29, 0]
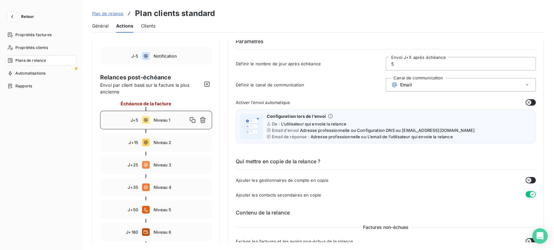
click at [402, 59] on input "5" at bounding box center [460, 63] width 149 height 13
click at [401, 84] on span "Email" at bounding box center [406, 84] width 12 height 5
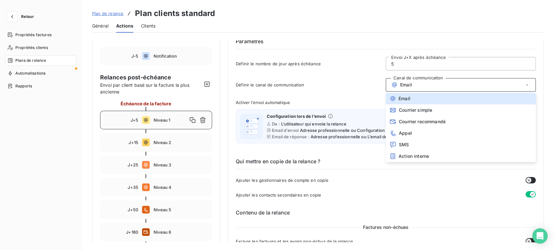
click at [378, 78] on div "Définir le canal de communication Canal de communication Email Email Courrier s…" at bounding box center [386, 86] width 300 height 17
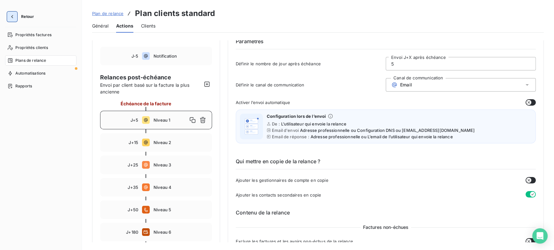
click at [12, 15] on icon "button" at bounding box center [12, 16] width 2 height 3
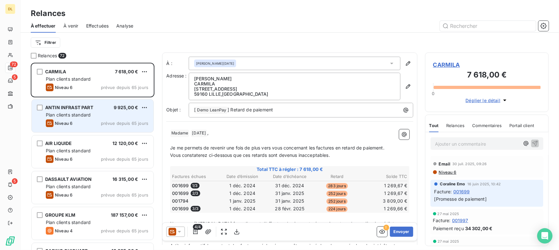
click at [118, 117] on div "Plan clients standard" at bounding box center [97, 115] width 102 height 6
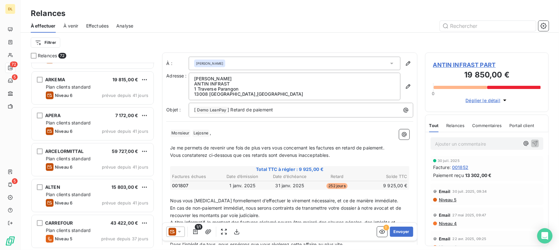
scroll to position [233, 0]
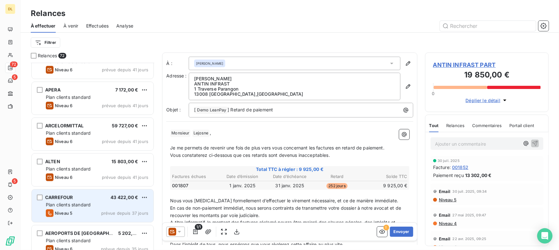
click at [65, 208] on div "Plan clients standard" at bounding box center [97, 205] width 102 height 6
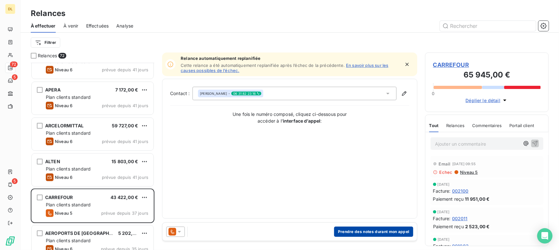
click at [365, 231] on button "Prendre des notes durant mon appel" at bounding box center [373, 232] width 79 height 10
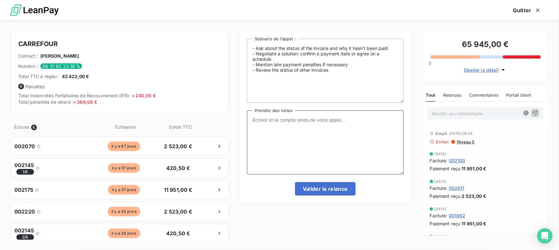
click at [305, 128] on textarea "Prendre des notes" at bounding box center [325, 142] width 157 height 64
click at [521, 9] on button "Quitter" at bounding box center [526, 10] width 43 height 13
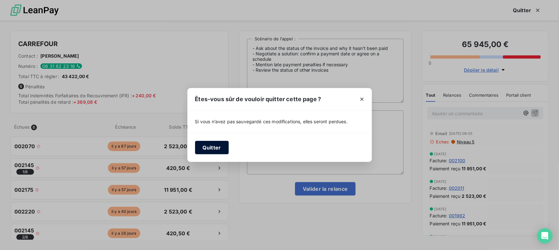
click at [221, 143] on button "Quitter" at bounding box center [212, 147] width 34 height 13
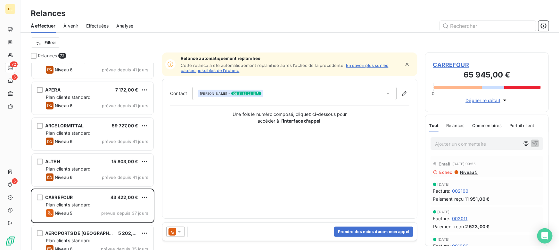
click at [460, 191] on span "002100" at bounding box center [460, 191] width 17 height 7
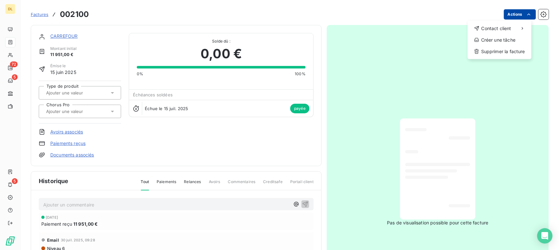
click at [515, 17] on html "DL 72 5 5 Factures [DRIVERS_LICENSE_NUMBER] Actions Contact client Créer une tâ…" at bounding box center [279, 125] width 559 height 250
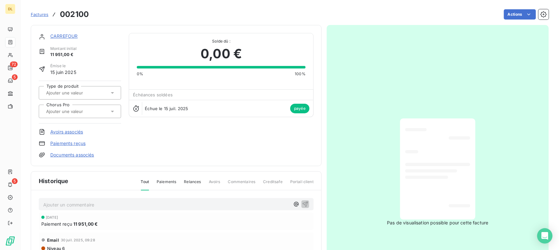
click at [194, 78] on html "DL 72 5 5 Factures [DRIVERS_LICENSE_NUMBER] Actions CARREFOUR Montant initial 1…" at bounding box center [279, 125] width 559 height 250
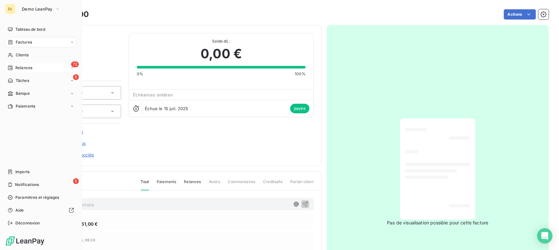
click at [15, 63] on div "72 Relances" at bounding box center [40, 68] width 71 height 10
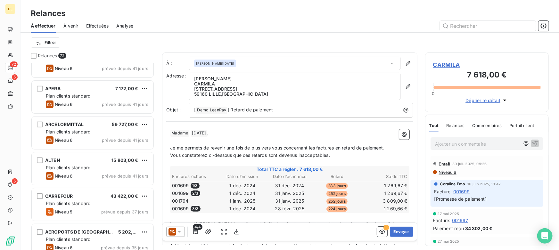
scroll to position [262, 0]
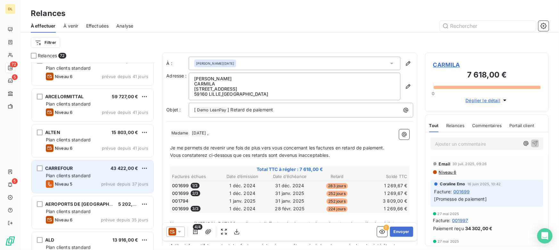
click at [77, 182] on div "Niveau 5 prévue depuis 37 jours" at bounding box center [97, 184] width 102 height 8
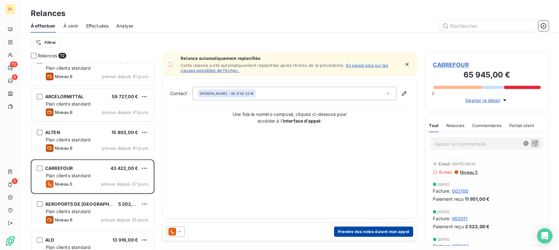
click at [372, 230] on button "Prendre des notes durant mon appel" at bounding box center [373, 232] width 79 height 10
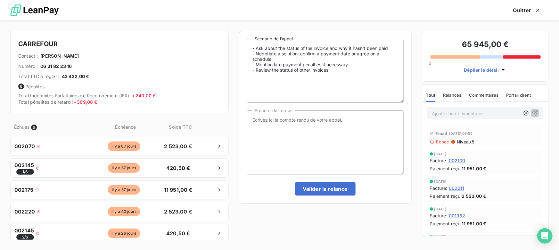
click at [78, 133] on div "Échues 6 Échéance Solde TTC" at bounding box center [119, 127] width 218 height 20
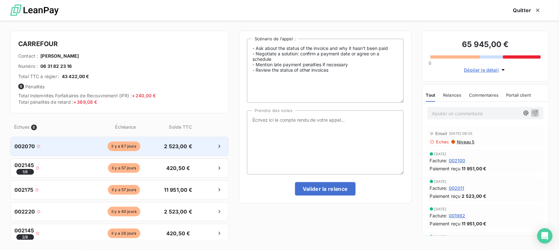
click at [78, 153] on div "002070 [DATE] 2 523,00 €" at bounding box center [119, 146] width 218 height 19
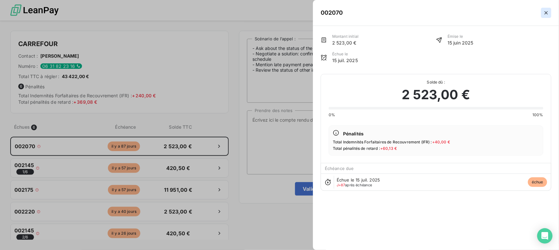
click at [544, 12] on icon "button" at bounding box center [546, 13] width 6 height 6
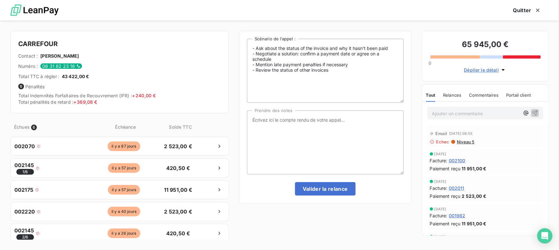
click at [454, 159] on span "002100" at bounding box center [456, 160] width 17 height 7
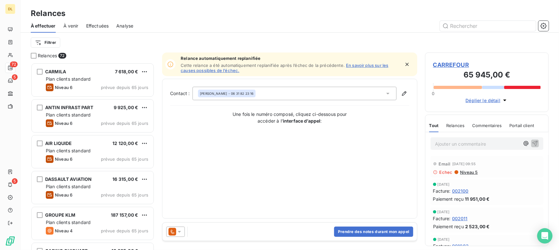
scroll to position [183, 119]
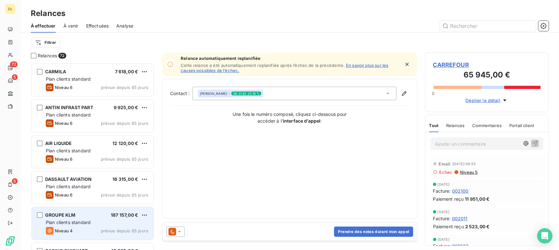
click at [80, 230] on div "Niveau 4 prévue depuis 65 jours" at bounding box center [97, 231] width 102 height 8
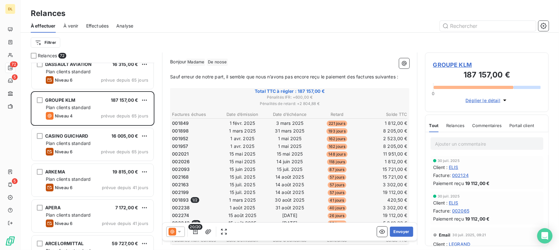
scroll to position [146, 0]
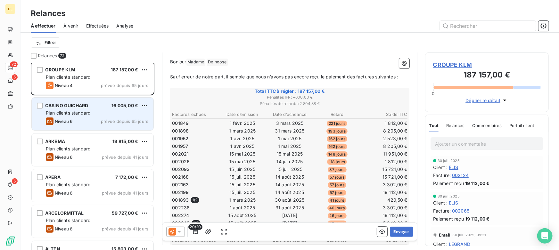
click at [75, 118] on div "Niveau 6 prévue depuis 65 jours" at bounding box center [97, 121] width 102 height 8
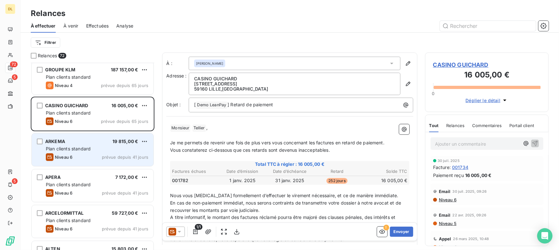
click at [78, 155] on div "Niveau 6 prévue depuis 41 jours" at bounding box center [97, 157] width 102 height 8
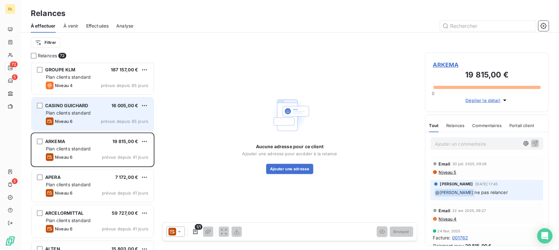
click at [72, 115] on div "Plan clients standard" at bounding box center [97, 113] width 102 height 6
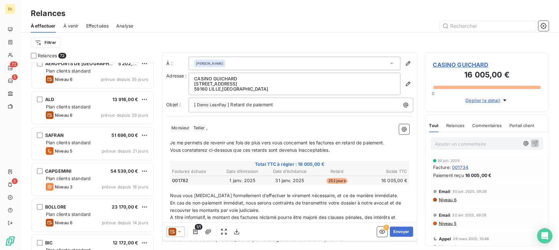
scroll to position [408, 0]
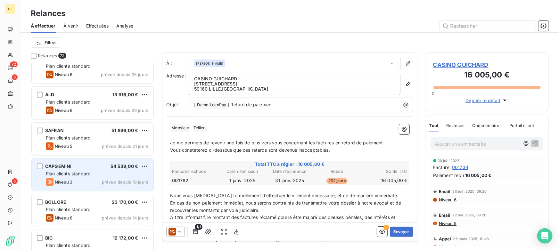
click at [92, 185] on div "Niveau 3 prévue depuis 18 jours" at bounding box center [97, 182] width 102 height 8
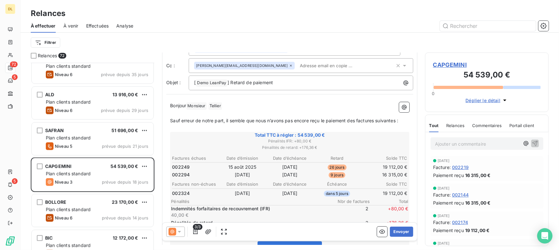
scroll to position [58, 0]
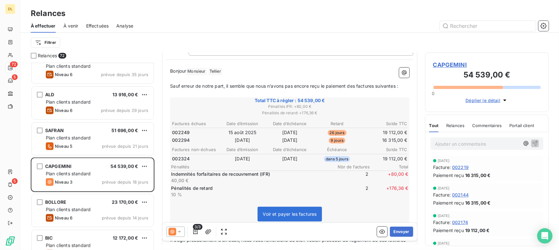
click at [70, 25] on span "À venir" at bounding box center [70, 26] width 15 height 6
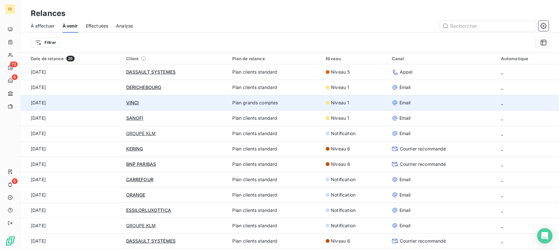
click at [182, 103] on div "VINCI" at bounding box center [175, 103] width 99 height 6
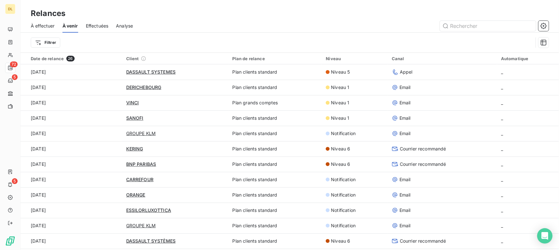
click at [96, 25] on span "Effectuées" at bounding box center [97, 26] width 23 height 6
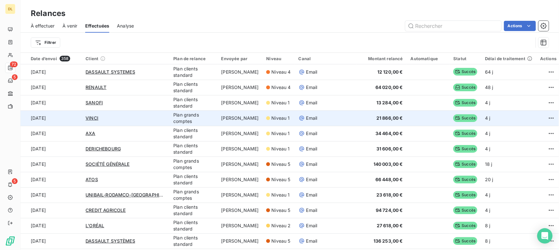
click at [174, 121] on td "Plan grands comptes" at bounding box center [193, 117] width 48 height 15
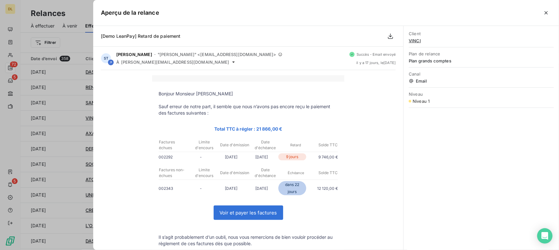
click at [49, 103] on div at bounding box center [279, 125] width 559 height 250
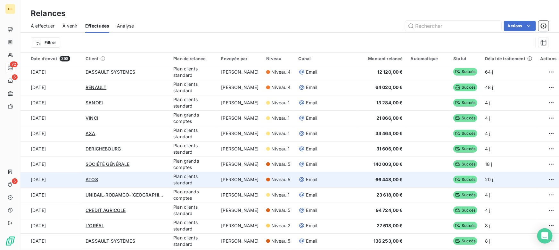
scroll to position [145, 0]
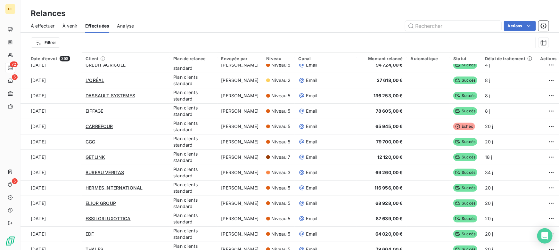
click at [537, 125] on html "DL 72 5 5 Relances À effectuer À venir Effectuées Analyse Actions Filtrer Date …" at bounding box center [279, 125] width 559 height 250
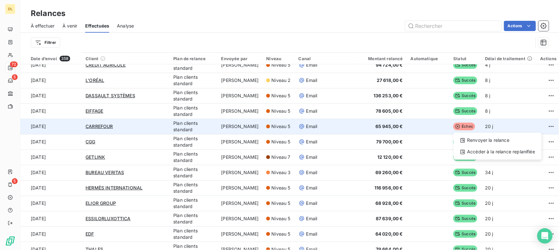
click at [487, 122] on html "DL 72 5 5 Relances À effectuer À venir Effectuées Analyse Actions Filtrer Date …" at bounding box center [279, 125] width 559 height 250
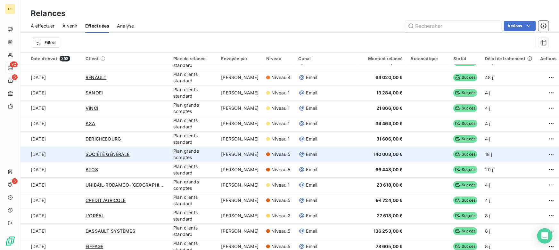
scroll to position [0, 0]
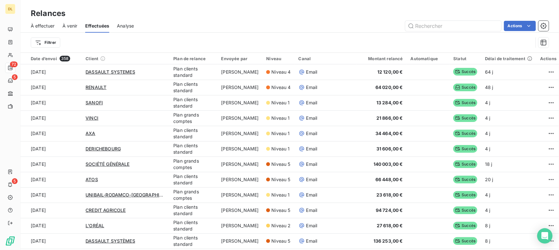
click at [129, 28] on span "Analyse" at bounding box center [125, 26] width 17 height 6
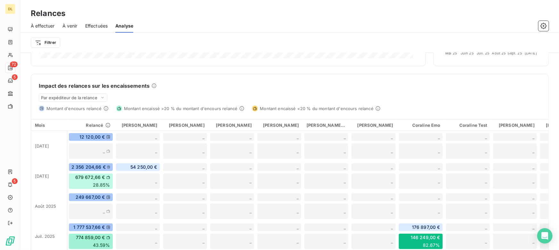
scroll to position [145, 0]
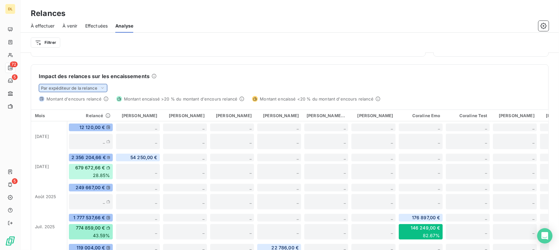
click at [93, 85] on span "Par expéditeur de la relance" at bounding box center [69, 87] width 56 height 5
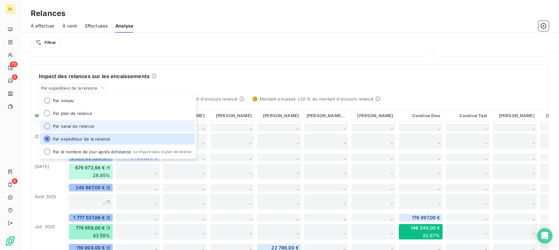
click at [90, 125] on li "Par canal de relance" at bounding box center [117, 126] width 155 height 12
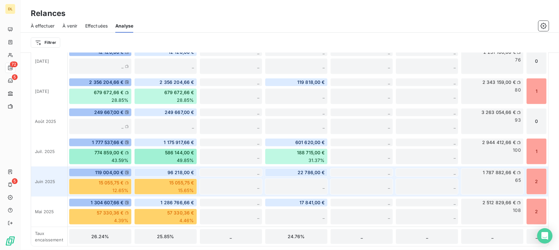
scroll to position [221, 0]
click at [532, 182] on div "2" at bounding box center [536, 181] width 20 height 26
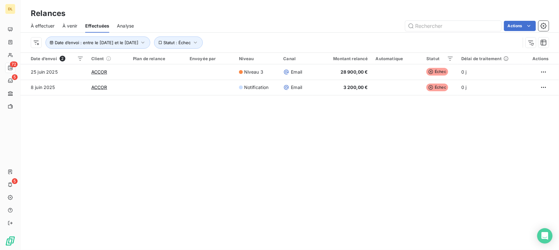
click at [123, 24] on span "Analyse" at bounding box center [125, 26] width 17 height 6
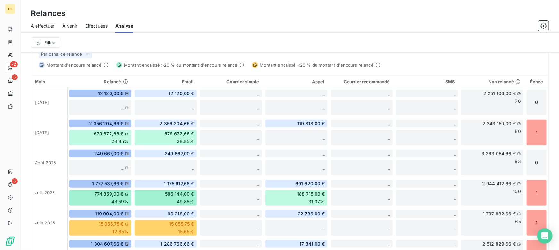
scroll to position [133, 0]
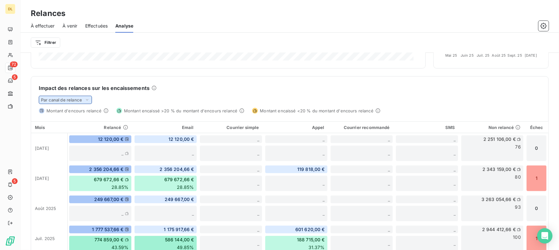
click at [69, 101] on span "Par canal de relance" at bounding box center [61, 99] width 41 height 5
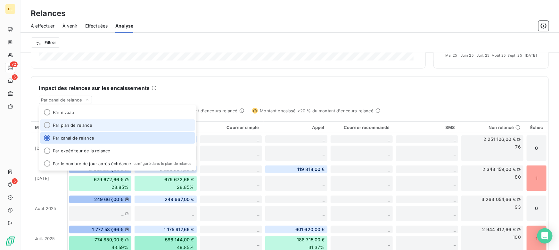
click at [78, 125] on li "Par plan de relance" at bounding box center [117, 125] width 155 height 12
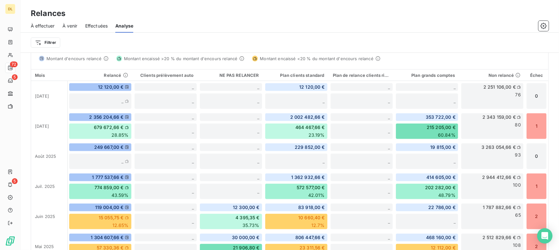
scroll to position [104, 0]
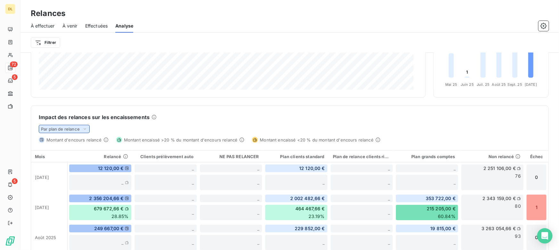
click at [73, 128] on span "Par plan de relance" at bounding box center [60, 128] width 39 height 5
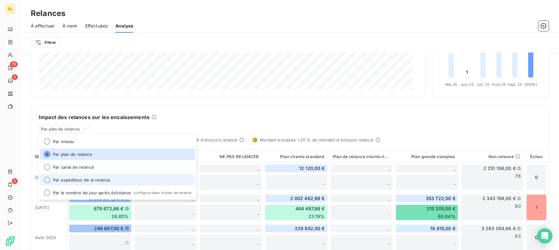
click at [73, 180] on li "Par expéditeur de la relance" at bounding box center [117, 180] width 155 height 12
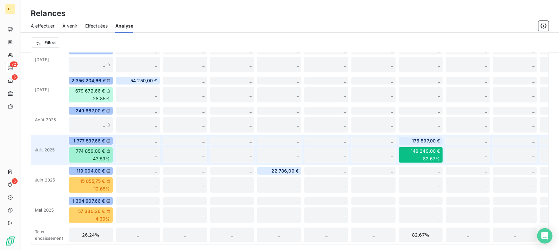
scroll to position [165, 0]
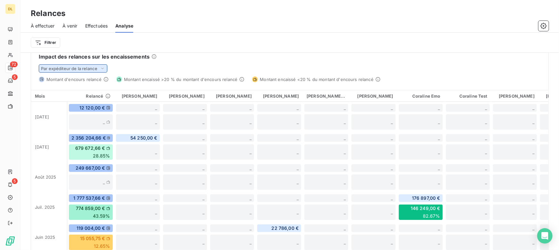
click at [78, 70] on span "Par expéditeur de la relance" at bounding box center [69, 68] width 56 height 5
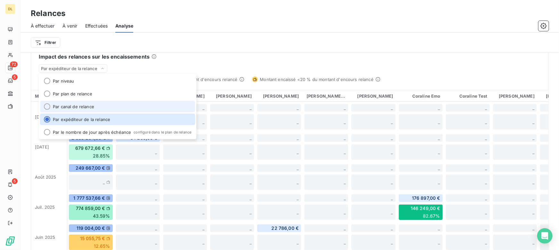
click at [69, 109] on li "Par canal de relance" at bounding box center [117, 107] width 155 height 12
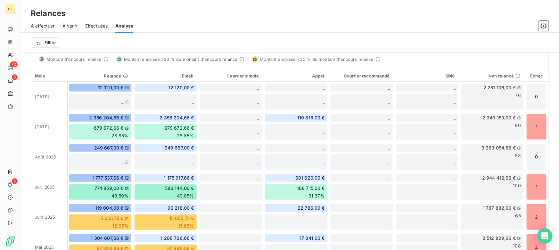
scroll to position [194, 0]
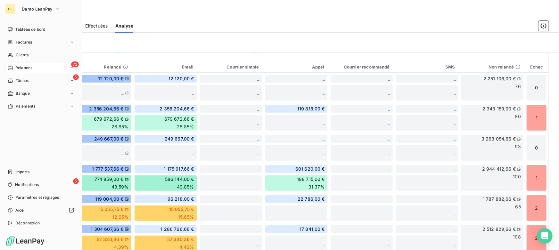
click at [26, 70] on span "Relances" at bounding box center [23, 68] width 17 height 6
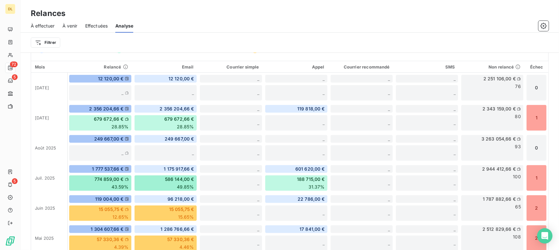
click at [50, 27] on span "À effectuer" at bounding box center [43, 26] width 24 height 6
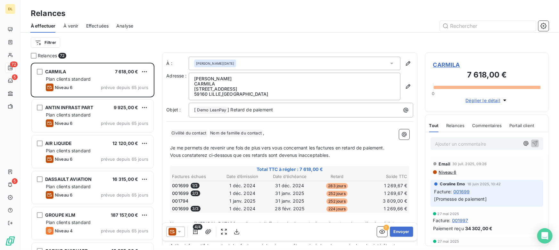
scroll to position [183, 119]
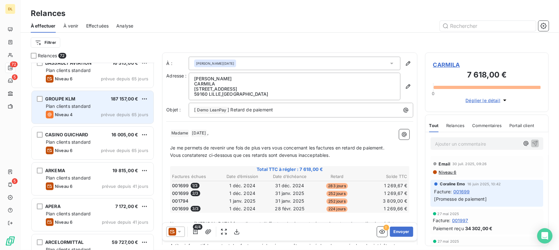
click at [83, 112] on div "Niveau 4 prévue depuis 65 jours" at bounding box center [97, 115] width 102 height 8
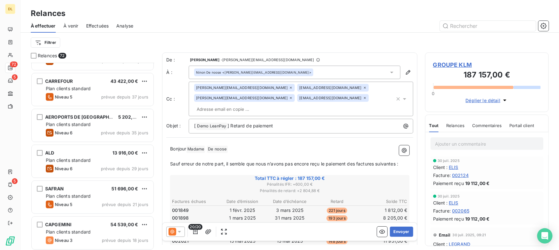
scroll to position [437, 0]
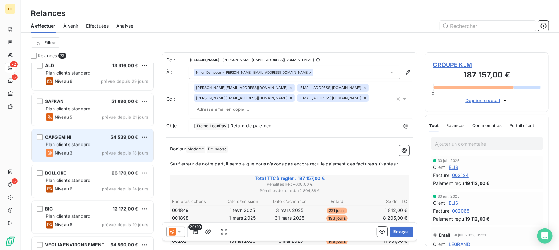
click at [83, 151] on div "Niveau 3 prévue depuis 18 jours" at bounding box center [97, 153] width 102 height 8
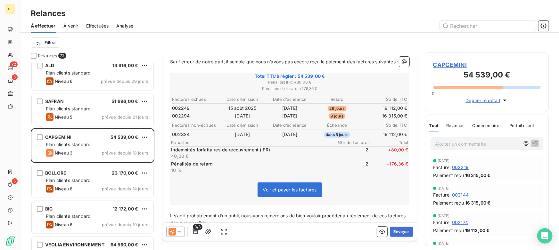
scroll to position [87, 0]
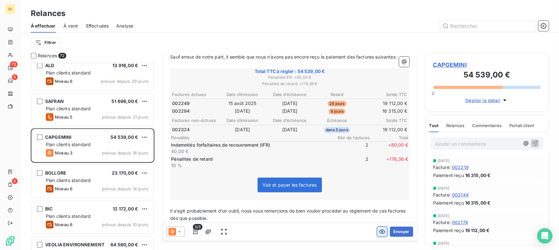
click at [379, 234] on icon "button" at bounding box center [382, 232] width 6 height 6
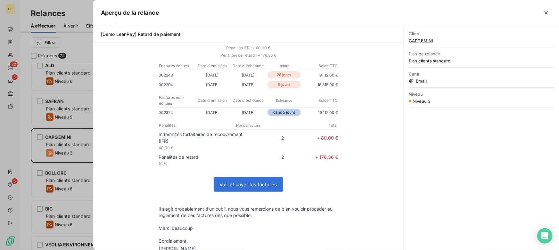
scroll to position [5, 4]
click at [547, 12] on icon "button" at bounding box center [546, 13] width 6 height 6
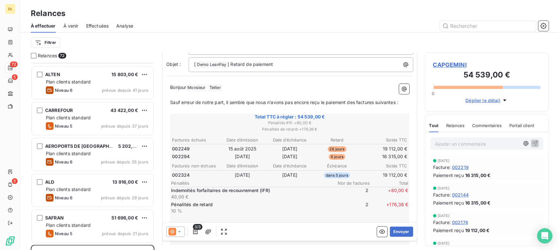
scroll to position [29, 0]
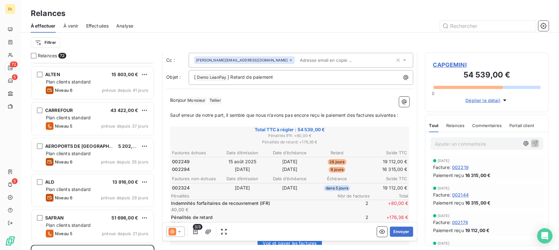
click at [450, 64] on span "CAPGEMINI" at bounding box center [487, 65] width 108 height 9
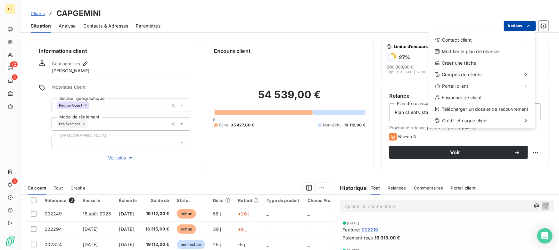
click at [513, 27] on html "DL 72 5 5 Clients CAPGEMINI Situation Analyse Contacts & Adresses Paramètres Ac…" at bounding box center [279, 125] width 559 height 250
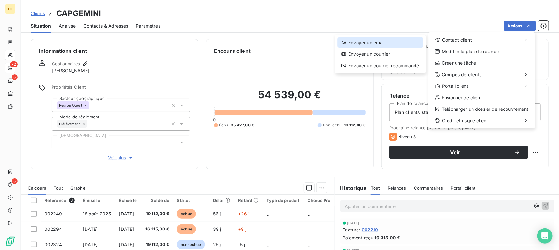
click at [372, 45] on div "Envoyer un email" at bounding box center [380, 42] width 86 height 10
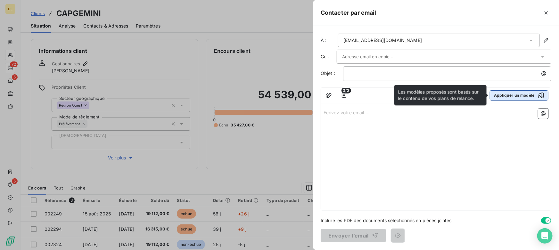
click at [508, 97] on button "Appliquer un modèle" at bounding box center [518, 95] width 59 height 10
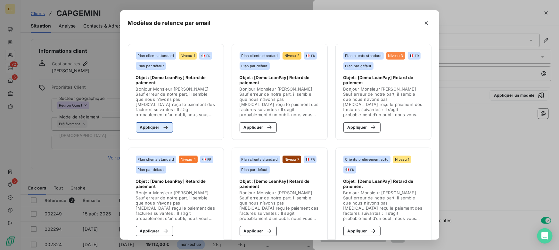
click at [153, 129] on button "Appliquer" at bounding box center [154, 127] width 37 height 10
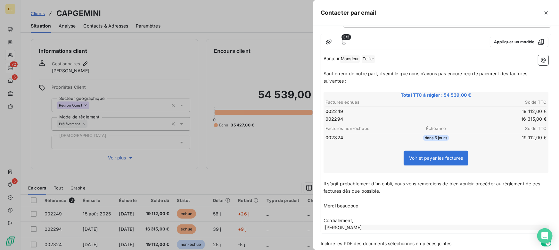
scroll to position [76, 0]
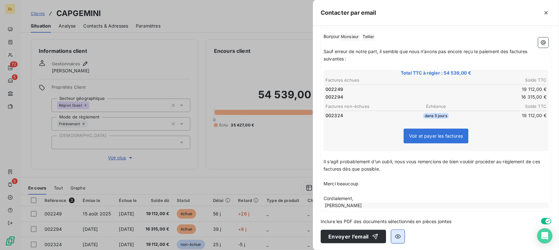
click at [397, 237] on icon "button" at bounding box center [398, 236] width 6 height 4
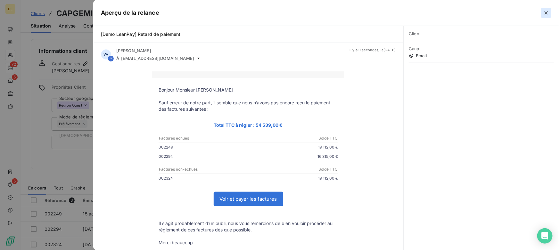
click at [544, 15] on icon "button" at bounding box center [546, 13] width 6 height 6
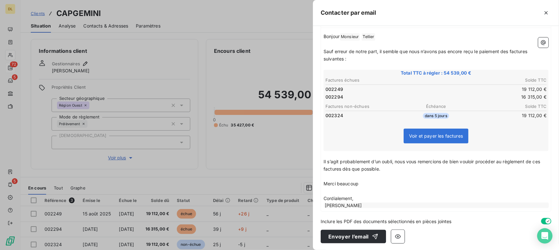
click at [246, 93] on div at bounding box center [279, 125] width 559 height 250
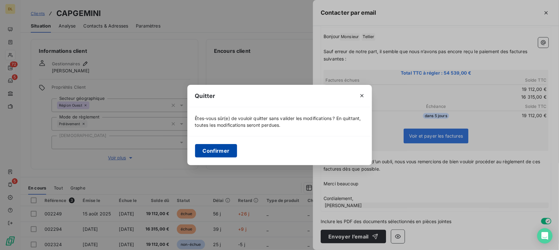
click at [214, 148] on button "Confirmer" at bounding box center [216, 150] width 42 height 13
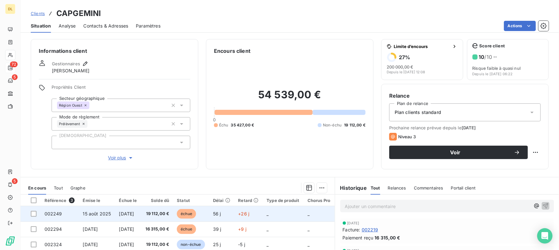
click at [115, 212] on td "[DATE]" at bounding box center [128, 213] width 26 height 15
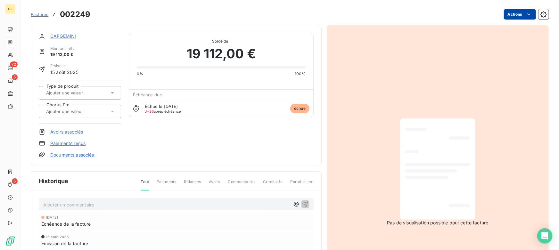
click at [513, 16] on html "DL 72 5 5 Factures [DRIVERS_LICENSE_NUMBER] Actions CAPGEMINI Montant initial 1…" at bounding box center [279, 125] width 559 height 250
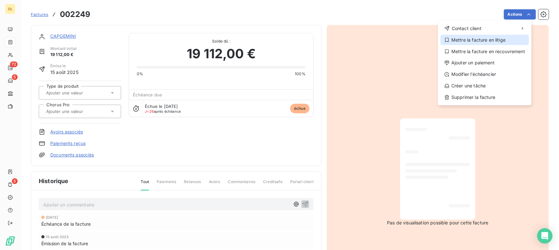
click at [492, 37] on div "Mettre la facture en litige" at bounding box center [484, 40] width 88 height 10
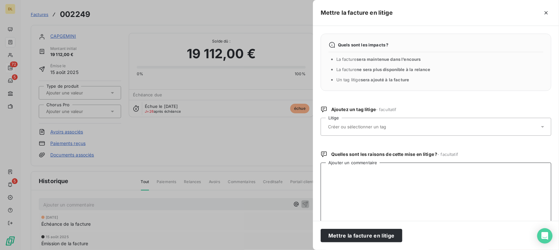
click at [370, 182] on textarea "Ajouter un commentaire" at bounding box center [435, 196] width 230 height 67
click at [359, 125] on input "text" at bounding box center [373, 127] width 93 height 6
drag, startPoint x: 55, startPoint y: 51, endPoint x: 49, endPoint y: 50, distance: 6.1
click at [55, 51] on div at bounding box center [279, 125] width 559 height 250
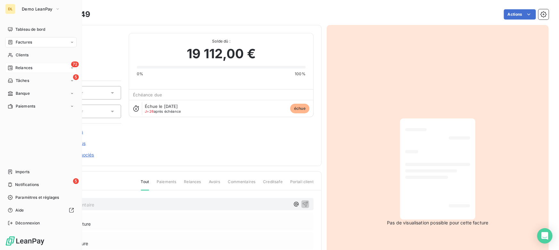
click at [9, 43] on icon at bounding box center [10, 42] width 5 height 5
click at [19, 53] on span "Factures" at bounding box center [23, 55] width 16 height 6
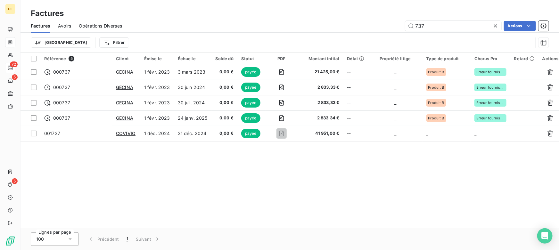
click at [495, 26] on icon at bounding box center [495, 26] width 6 height 6
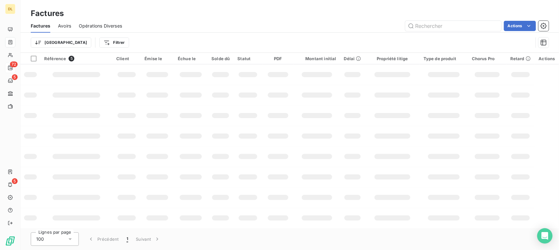
click at [81, 44] on html "DL 72 5 5 Factures Factures Avoirs Opérations Diverses Actions Trier Filtrer Ré…" at bounding box center [279, 125] width 559 height 250
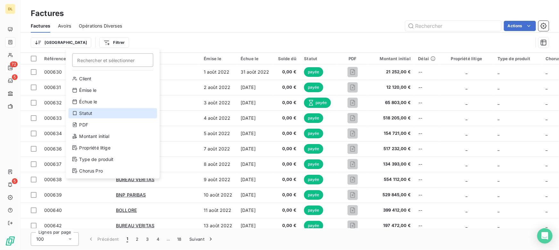
click at [103, 113] on div "Statut" at bounding box center [112, 113] width 89 height 10
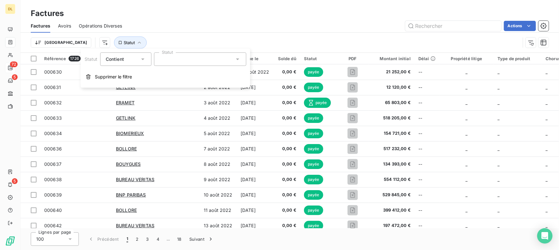
click at [182, 62] on div at bounding box center [200, 59] width 92 height 13
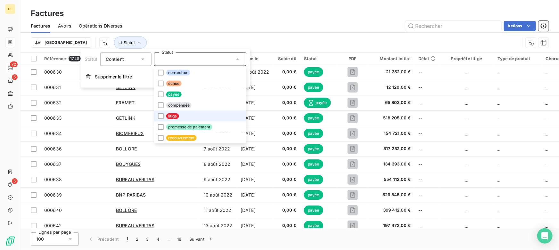
click at [173, 114] on span "litige" at bounding box center [172, 116] width 13 height 6
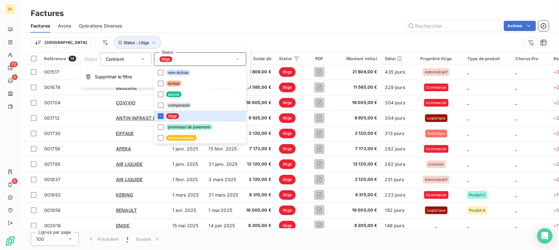
click at [205, 36] on div "Trier Statut : Litige" at bounding box center [275, 42] width 489 height 12
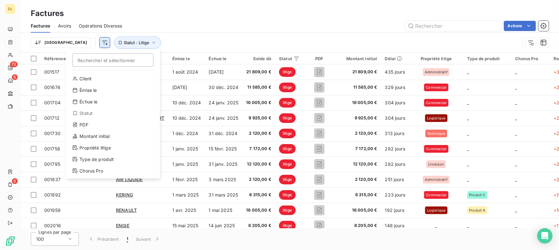
click at [70, 43] on html "DL 72 5 5 Factures Factures Avoirs Opérations Diverses Actions Trier Rechercher…" at bounding box center [279, 125] width 559 height 250
click at [167, 36] on html "DL 72 5 5 Factures Factures Avoirs Opérations Diverses Actions Trier Rechercher…" at bounding box center [279, 125] width 559 height 250
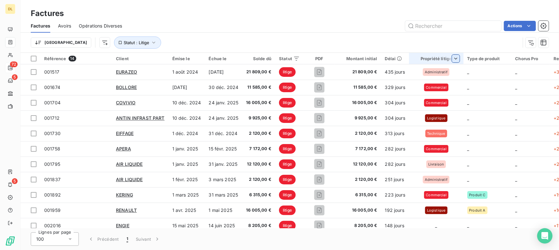
click at [449, 59] on html "DL 72 5 5 Factures Factures Avoirs Opérations Diverses Actions Trier Statut : L…" at bounding box center [279, 125] width 559 height 250
click at [419, 77] on div at bounding box center [424, 75] width 56 height 13
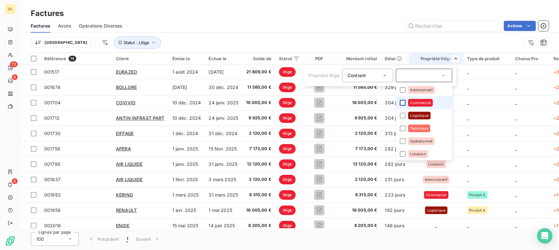
click at [403, 102] on div at bounding box center [403, 103] width 6 height 6
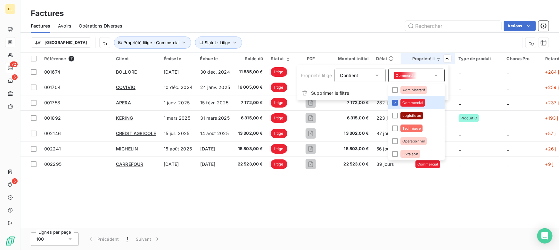
click at [411, 230] on html "DL 72 5 5 Factures Factures Avoirs Opérations Diverses Actions Trier Statut : L…" at bounding box center [279, 125] width 559 height 250
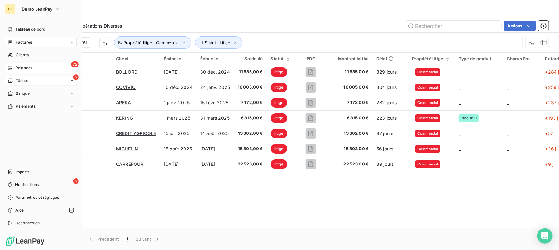
click at [16, 80] on span "Tâches" at bounding box center [22, 81] width 13 height 6
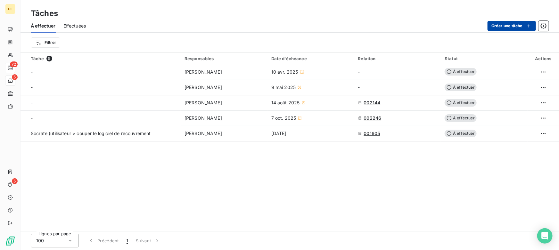
click at [507, 23] on button "Créer une tâche" at bounding box center [511, 26] width 48 height 10
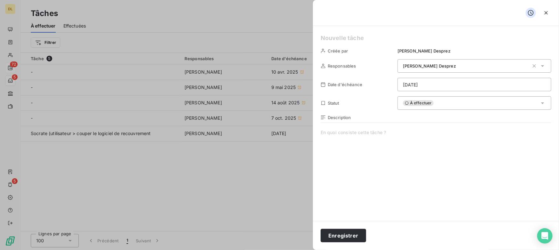
click at [416, 64] on span "[PERSON_NAME]" at bounding box center [429, 65] width 53 height 5
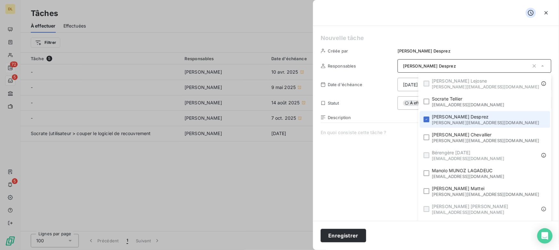
click at [474, 124] on span "[PERSON_NAME][EMAIL_ADDRESS][DOMAIN_NAME]" at bounding box center [485, 122] width 107 height 5
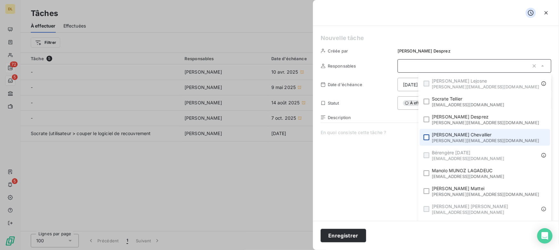
click at [429, 137] on div at bounding box center [426, 137] width 6 height 6
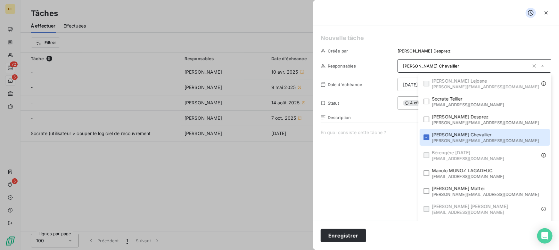
click at [413, 150] on span at bounding box center [435, 190] width 230 height 123
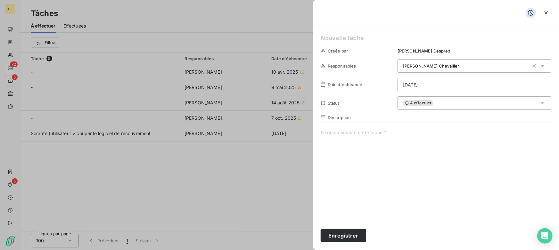
click at [350, 35] on h5 at bounding box center [435, 38] width 230 height 9
click at [350, 36] on h5 at bounding box center [435, 38] width 230 height 9
click at [416, 102] on span "À effectuer" at bounding box center [418, 103] width 31 height 6
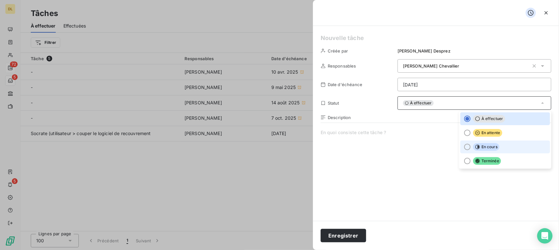
click at [464, 153] on ul "À effectuer En attente En cours Terminée" at bounding box center [505, 140] width 92 height 58
click at [464, 147] on div at bounding box center [467, 147] width 6 height 6
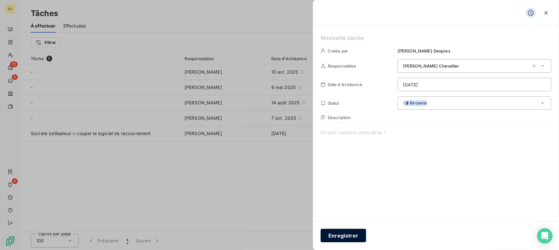
click at [338, 234] on button "Enregistrer" at bounding box center [342, 235] width 45 height 13
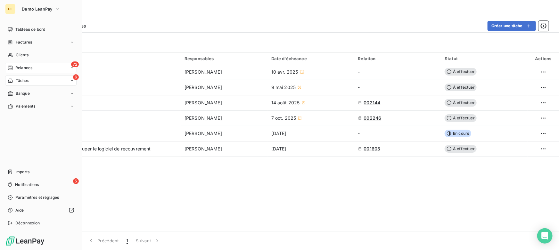
click at [12, 67] on icon at bounding box center [10, 67] width 5 height 5
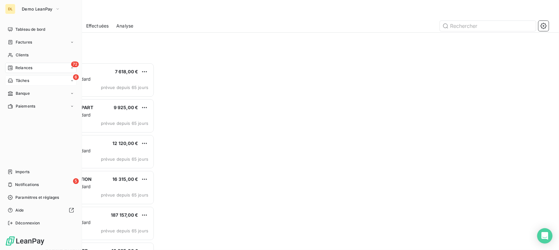
scroll to position [183, 119]
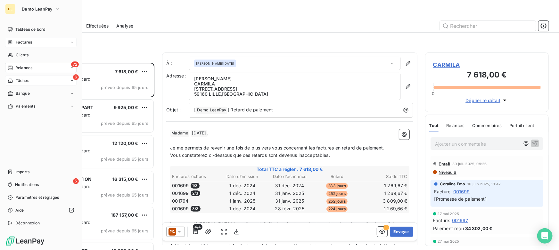
click at [16, 41] on span "Factures" at bounding box center [24, 42] width 16 height 6
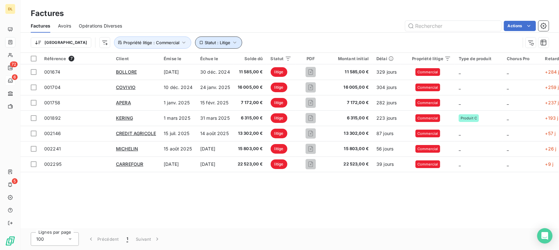
click at [205, 43] on span "Statut : Litige" at bounding box center [218, 42] width 26 height 5
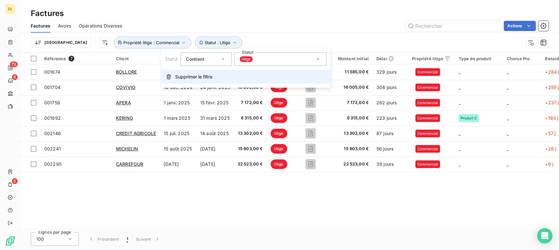
click at [184, 76] on span "Supprimer le filtre" at bounding box center [193, 77] width 37 height 6
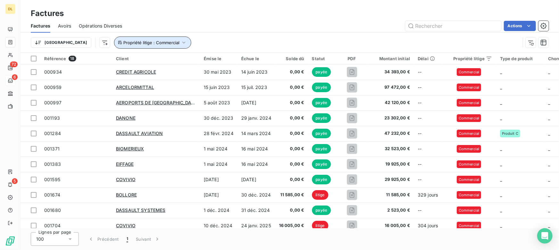
click at [125, 44] on span "Propriété litige : Commercial" at bounding box center [151, 42] width 56 height 5
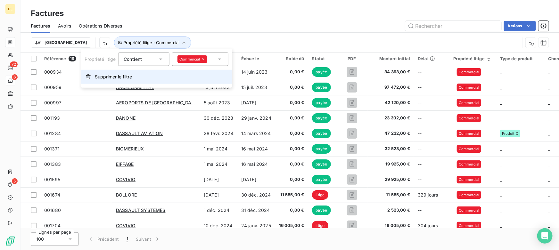
click at [130, 77] on span "Supprimer le filtre" at bounding box center [113, 77] width 37 height 6
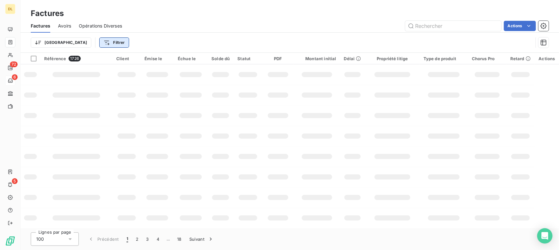
click at [87, 43] on html "DL 72 6 5 Factures Factures Avoirs Opérations Diverses Actions Trier Filtrer Ré…" at bounding box center [279, 125] width 559 height 250
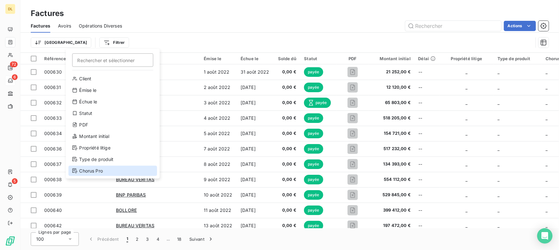
click at [102, 172] on div "Chorus Pro" at bounding box center [112, 171] width 89 height 10
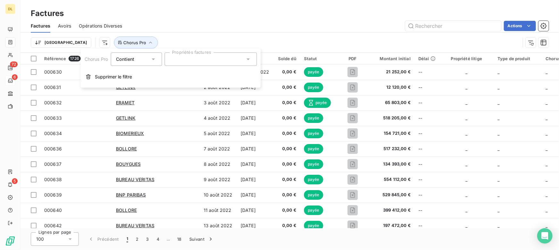
click at [181, 58] on div at bounding box center [210, 59] width 92 height 13
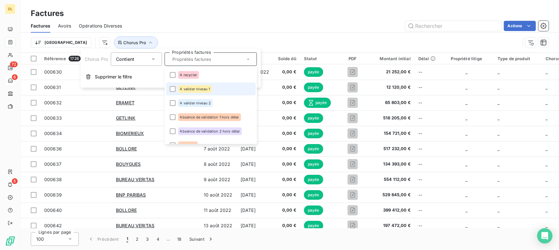
scroll to position [145, 0]
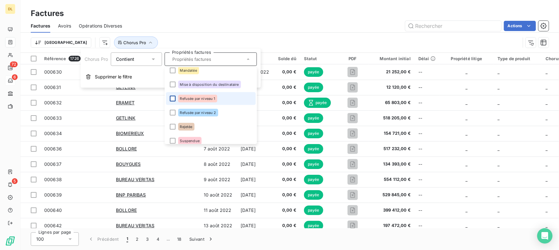
click at [171, 99] on div at bounding box center [172, 99] width 6 height 6
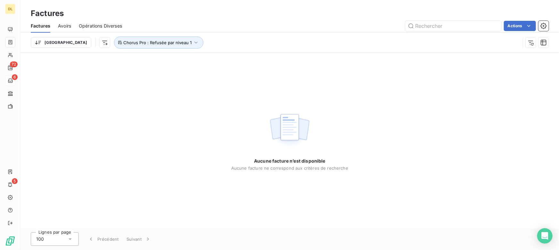
click at [241, 34] on div "Trier Chorus Pro : Refusée par niveau 1" at bounding box center [290, 43] width 518 height 20
click at [114, 45] on button "Chorus Pro : Refusée par niveau 1" at bounding box center [158, 42] width 89 height 12
click at [205, 61] on div "Refusée par niveau 1" at bounding box center [192, 59] width 44 height 8
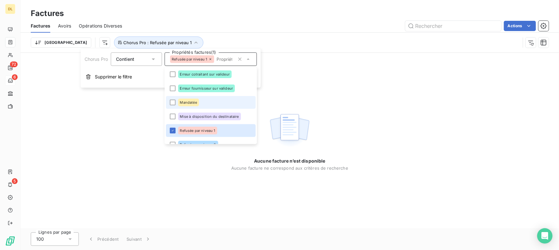
scroll to position [135, 0]
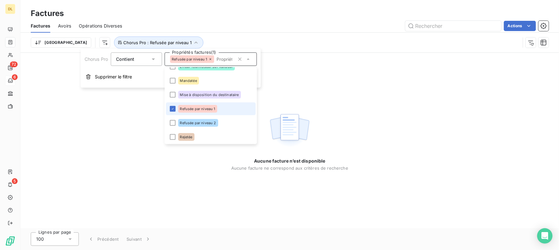
click at [195, 114] on li "Refusée par niveau 1" at bounding box center [211, 108] width 90 height 13
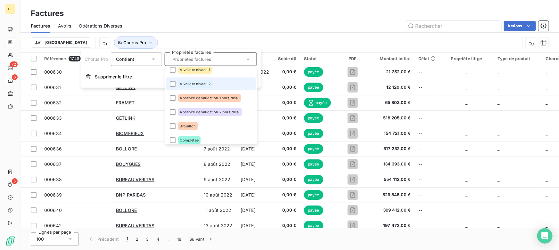
scroll to position [0, 0]
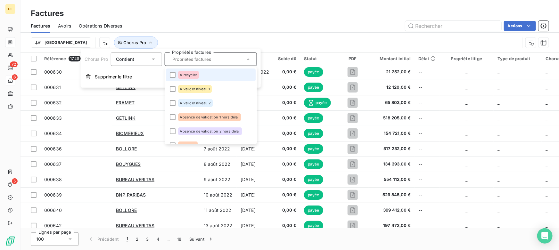
click at [178, 77] on li "A recycler" at bounding box center [211, 75] width 90 height 13
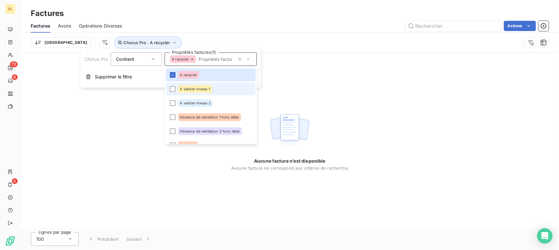
click at [187, 88] on span "A valider niveau 1" at bounding box center [195, 89] width 30 height 4
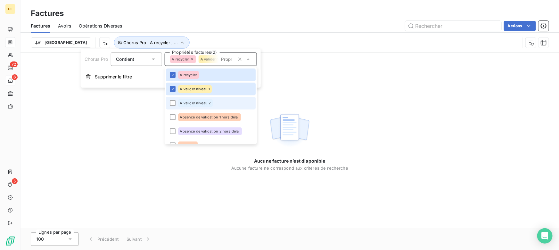
click at [182, 102] on span "A valider niveau 2" at bounding box center [195, 103] width 31 height 4
click at [183, 117] on span "Absence de validation 1 hors délai" at bounding box center [209, 117] width 59 height 4
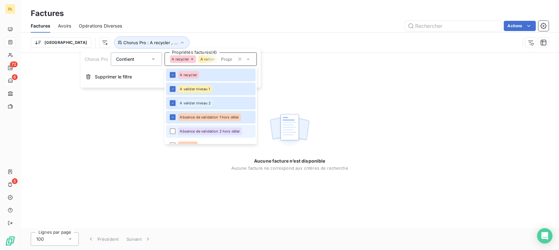
click at [180, 131] on span "Absence de validation 2 hors délai" at bounding box center [210, 131] width 60 height 4
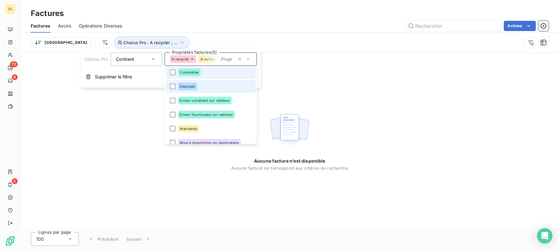
drag, startPoint x: 192, startPoint y: 71, endPoint x: 189, endPoint y: 84, distance: 13.6
click at [192, 71] on span "Complétée" at bounding box center [189, 72] width 19 height 4
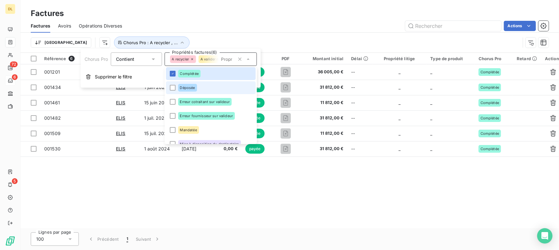
click at [189, 86] on span "Déposée" at bounding box center [187, 88] width 15 height 4
click at [189, 102] on span "Erreur cotraitant sur valideur" at bounding box center [205, 102] width 50 height 4
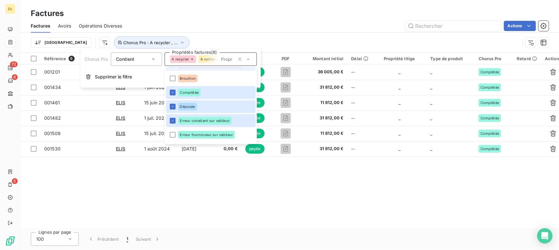
scroll to position [57, 0]
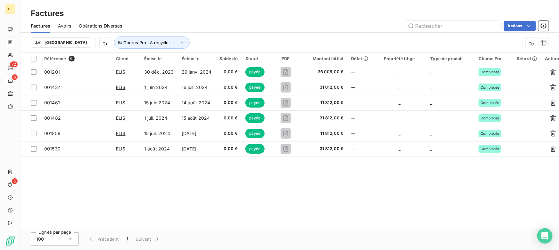
click at [245, 28] on div "Actions" at bounding box center [339, 26] width 419 height 10
click at [33, 59] on div at bounding box center [34, 59] width 6 height 6
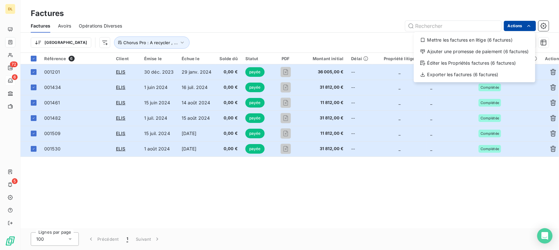
click at [516, 23] on html "DL 72 6 5 Factures Factures Avoirs Opérations Diverses Actions Mettre les factu…" at bounding box center [279, 125] width 559 height 250
click at [456, 40] on div "Mettre les factures en litige (6 factures)" at bounding box center [474, 40] width 116 height 10
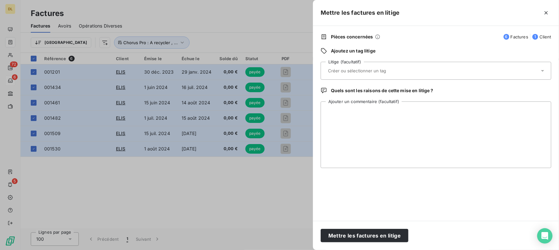
click at [357, 70] on input "text" at bounding box center [373, 71] width 93 height 6
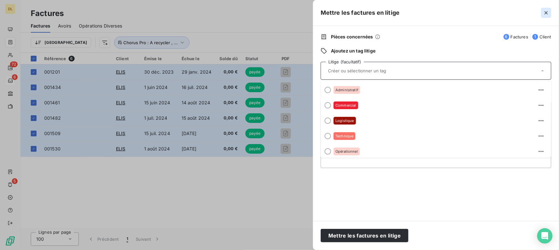
click at [546, 11] on icon "button" at bounding box center [546, 13] width 6 height 6
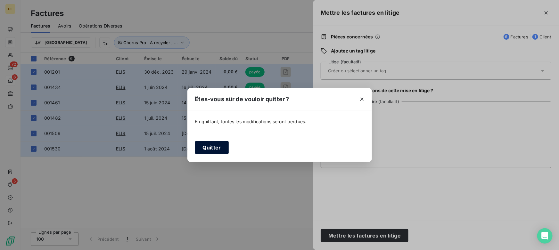
click at [204, 143] on button "Quitter" at bounding box center [212, 147] width 34 height 13
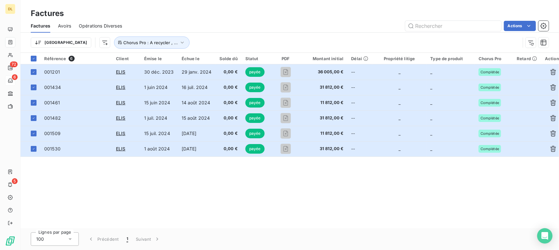
click at [513, 31] on div "Factures Avoirs Opérations Diverses Actions" at bounding box center [289, 25] width 538 height 13
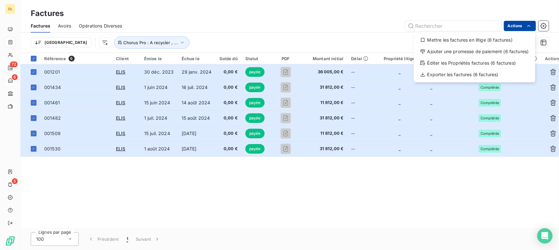
click at [513, 27] on html "DL 72 6 5 Factures Factures Avoirs Opérations Diverses Actions Mettre les factu…" at bounding box center [279, 125] width 559 height 250
click at [362, 32] on html "DL 72 6 5 Factures Factures Avoirs Opérations Diverses Actions Mettre les factu…" at bounding box center [279, 125] width 559 height 250
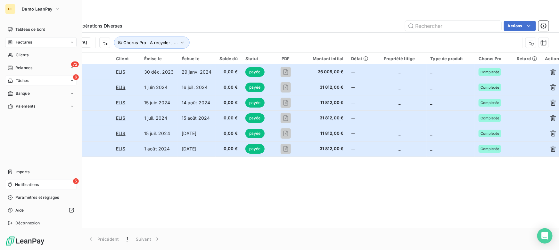
click at [24, 186] on span "Notifications" at bounding box center [27, 185] width 24 height 6
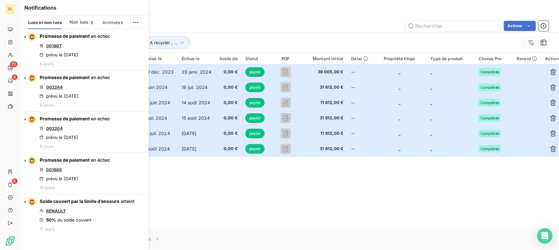
click at [256, 204] on div "Référence 6 Client Émise le Échue le Solde dû Statut PDF Montant initial Délai …" at bounding box center [289, 140] width 538 height 175
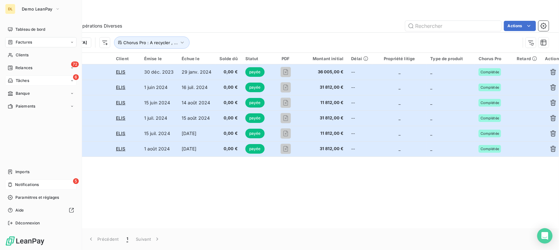
click at [68, 182] on div "5 Notifications" at bounding box center [40, 185] width 71 height 10
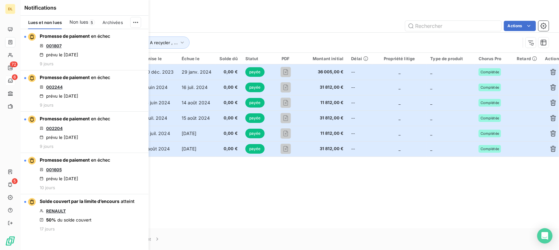
click at [83, 22] on span "Non lues" at bounding box center [78, 22] width 19 height 6
click at [199, 200] on div "Référence 6 Client Émise le Échue le Solde dû Statut PDF Montant initial Délai …" at bounding box center [289, 140] width 538 height 175
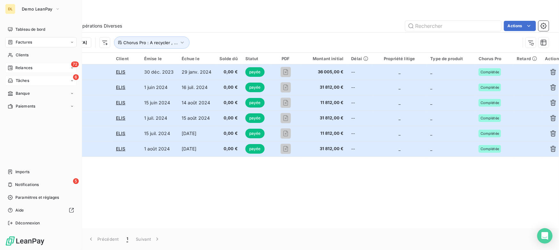
click at [26, 67] on span "Relances" at bounding box center [23, 68] width 17 height 6
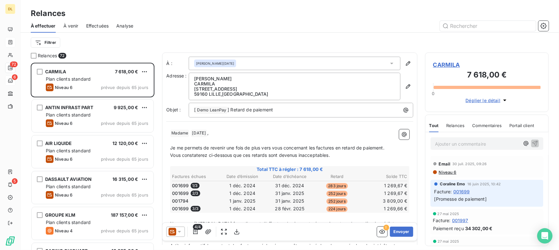
click at [95, 26] on span "Effectuées" at bounding box center [97, 26] width 23 height 6
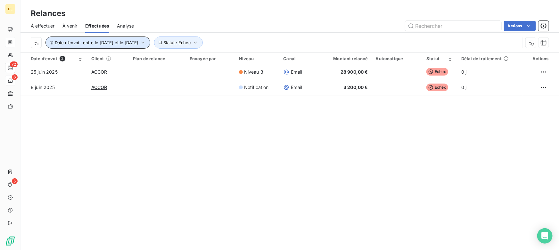
click at [141, 38] on button "Date d’envoi : entre le [DATE] et le [DATE]" at bounding box center [97, 42] width 105 height 12
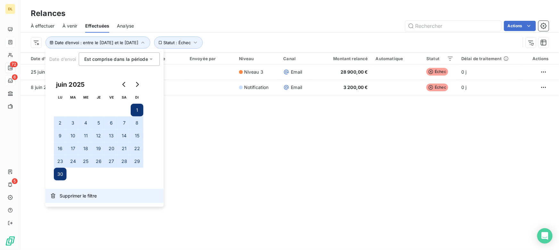
click at [69, 202] on button "Supprimer le filtre" at bounding box center [104, 196] width 118 height 14
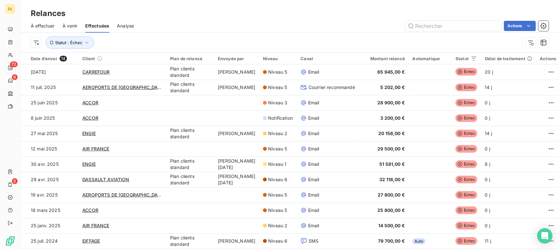
click at [131, 28] on span "Analyse" at bounding box center [125, 26] width 17 height 6
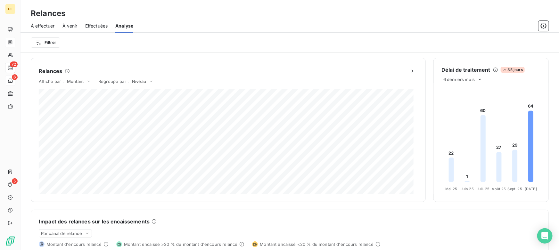
click at [95, 23] on span "Effectuées" at bounding box center [96, 26] width 23 height 6
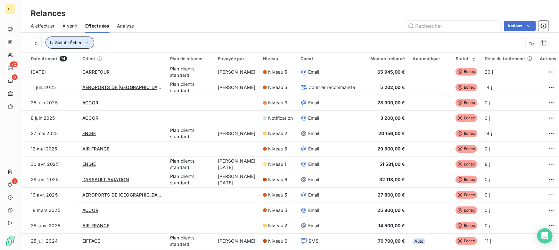
click at [79, 45] on span "Statut : Échec" at bounding box center [68, 42] width 27 height 5
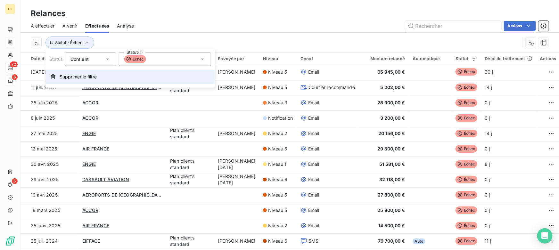
click at [94, 76] on span "Supprimer le filtre" at bounding box center [78, 77] width 37 height 6
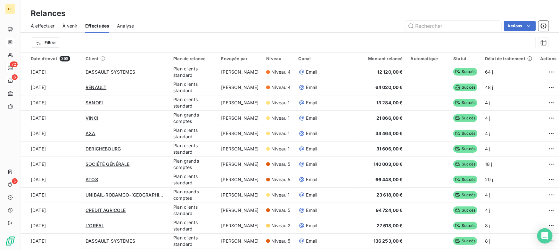
click at [223, 24] on div "Actions" at bounding box center [344, 26] width 407 height 10
click at [426, 25] on input "text" at bounding box center [453, 26] width 96 height 10
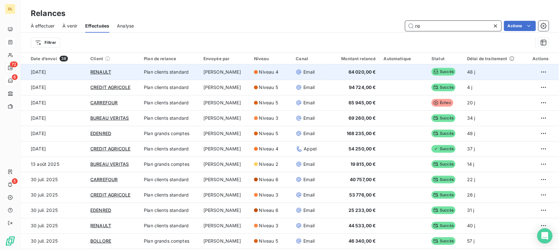
type input "re"
click at [145, 70] on td "Plan clients standard" at bounding box center [170, 71] width 60 height 15
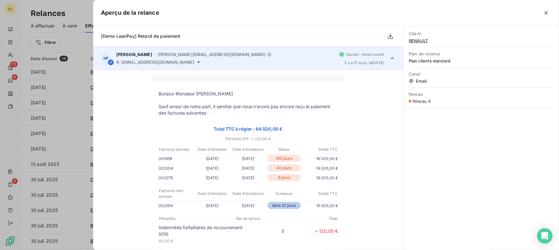
click at [384, 60] on div "HP Henry Pécuchet - [EMAIL_ADDRESS][DOMAIN_NAME] À [EMAIL_ADDRESS][DOMAIN_NAME]…" at bounding box center [248, 58] width 310 height 23
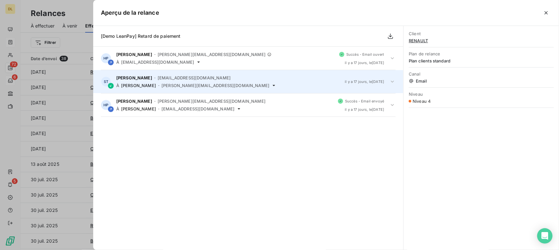
click at [173, 79] on span "[EMAIL_ADDRESS][DOMAIN_NAME]" at bounding box center [194, 77] width 73 height 5
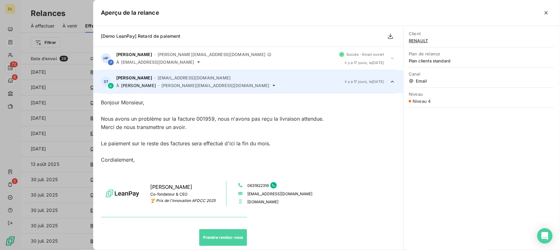
click at [261, 86] on div "À Henry Pecuchet - [EMAIL_ADDRESS][DOMAIN_NAME]" at bounding box center [227, 85] width 223 height 5
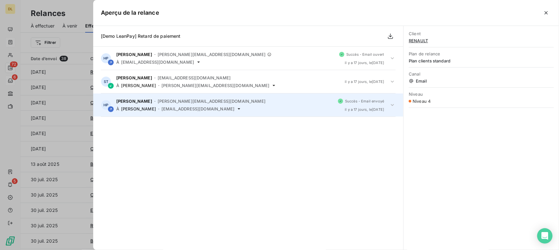
click at [256, 112] on div "HP Henry Pecuchet - [EMAIL_ADDRESS][DOMAIN_NAME] À Socrate Tellier - [EMAIL_ADD…" at bounding box center [248, 104] width 310 height 23
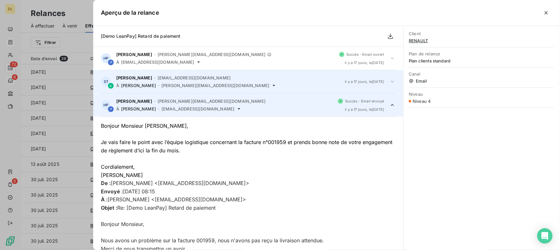
click at [238, 83] on div "À Henry Pecuchet - [EMAIL_ADDRESS][DOMAIN_NAME]" at bounding box center [227, 85] width 223 height 5
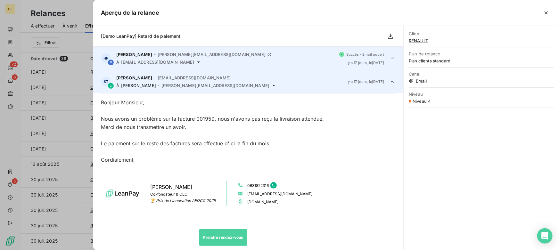
click at [314, 62] on div "À [EMAIL_ADDRESS][DOMAIN_NAME]" at bounding box center [225, 62] width 218 height 5
